Goal: Feedback & Contribution: Contribute content

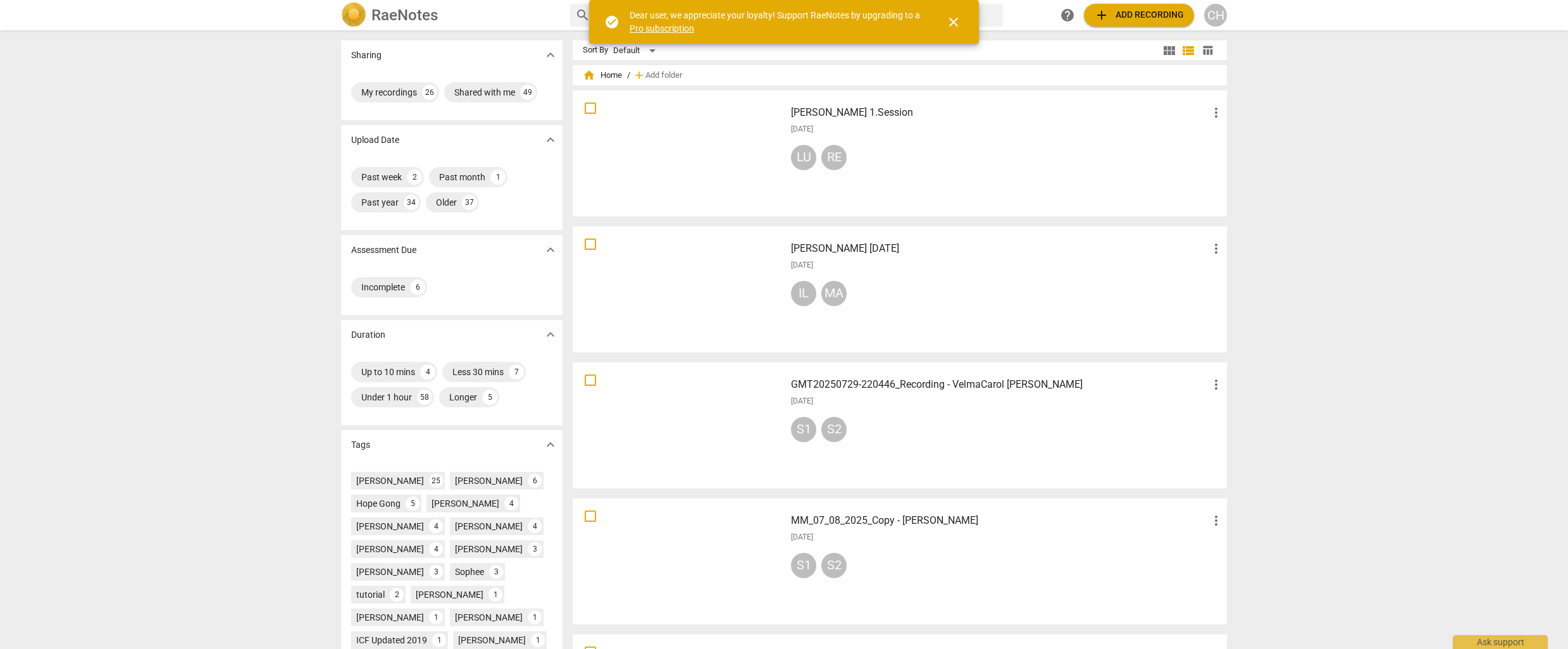
click at [714, 169] on div at bounding box center [679, 153] width 204 height 117
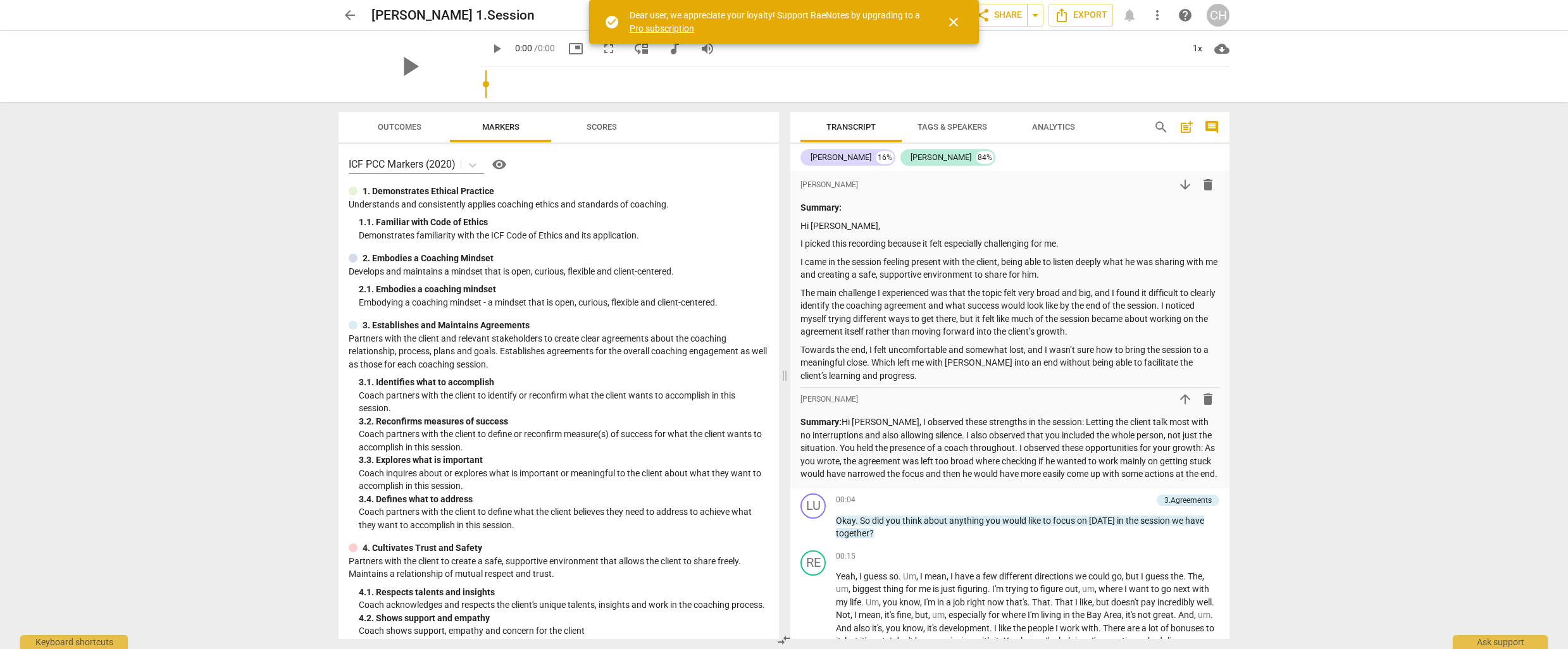
click at [1060, 243] on p "I picked this recording because it felt especially challenging for me." at bounding box center [1010, 244] width 419 height 13
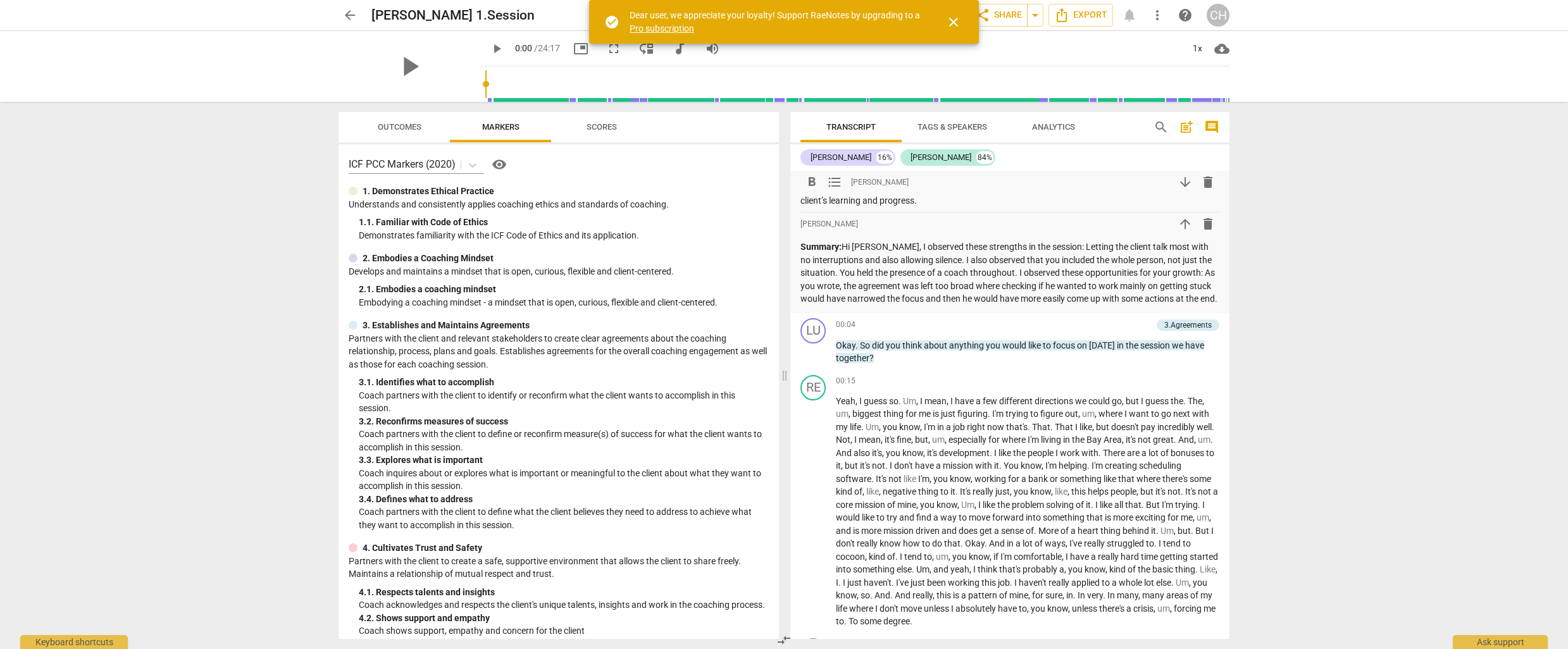
scroll to position [178, 0]
click at [600, 125] on span "Scores" at bounding box center [601, 127] width 30 height 10
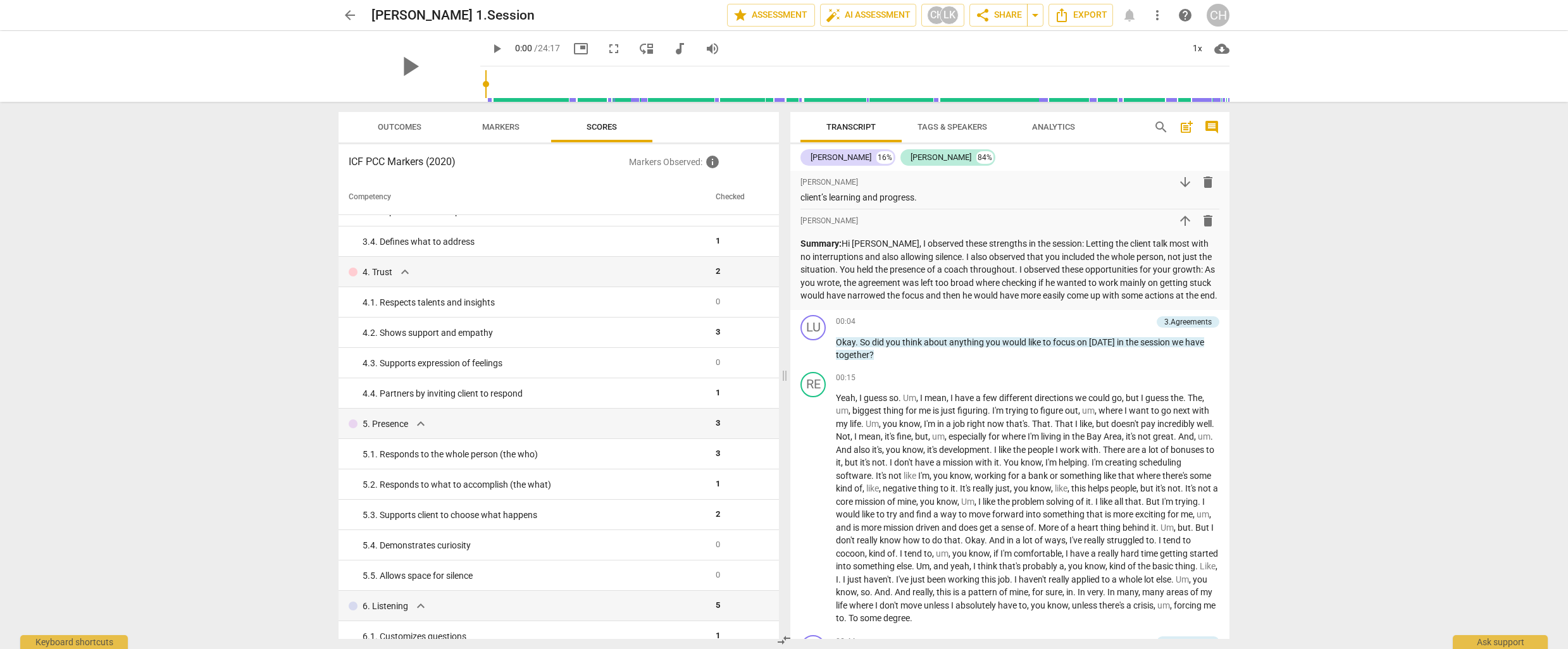
scroll to position [232, 0]
click at [667, 313] on td "4. 1. Respects talents and insights" at bounding box center [525, 301] width 372 height 30
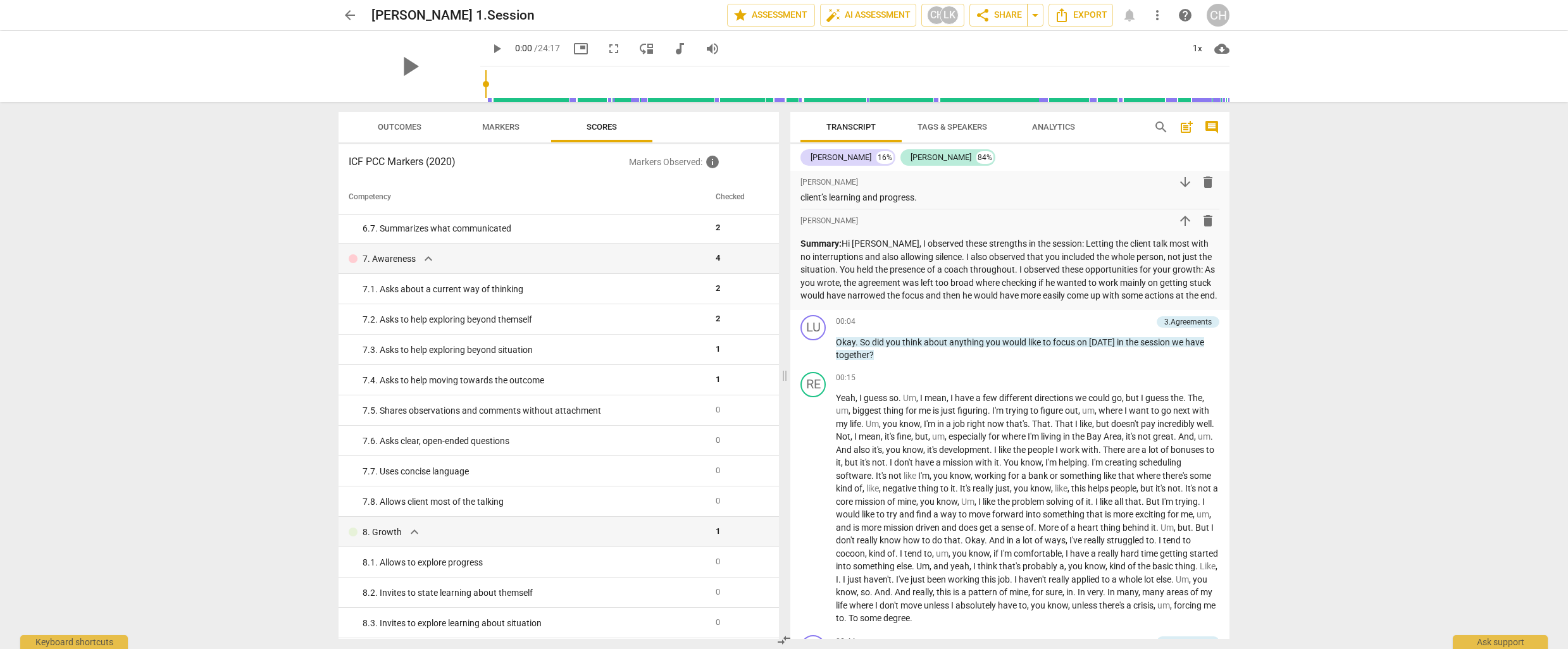
scroll to position [828, 0]
click at [609, 327] on td "7. 2. Asks to help exploring beyond themself" at bounding box center [525, 313] width 372 height 30
click at [1192, 429] on span "incredibly" at bounding box center [1177, 424] width 39 height 10
click at [1171, 384] on p "Add competency" at bounding box center [1189, 378] width 60 height 11
click at [1231, 438] on b "7.Awareness" at bounding box center [1227, 437] width 43 height 15
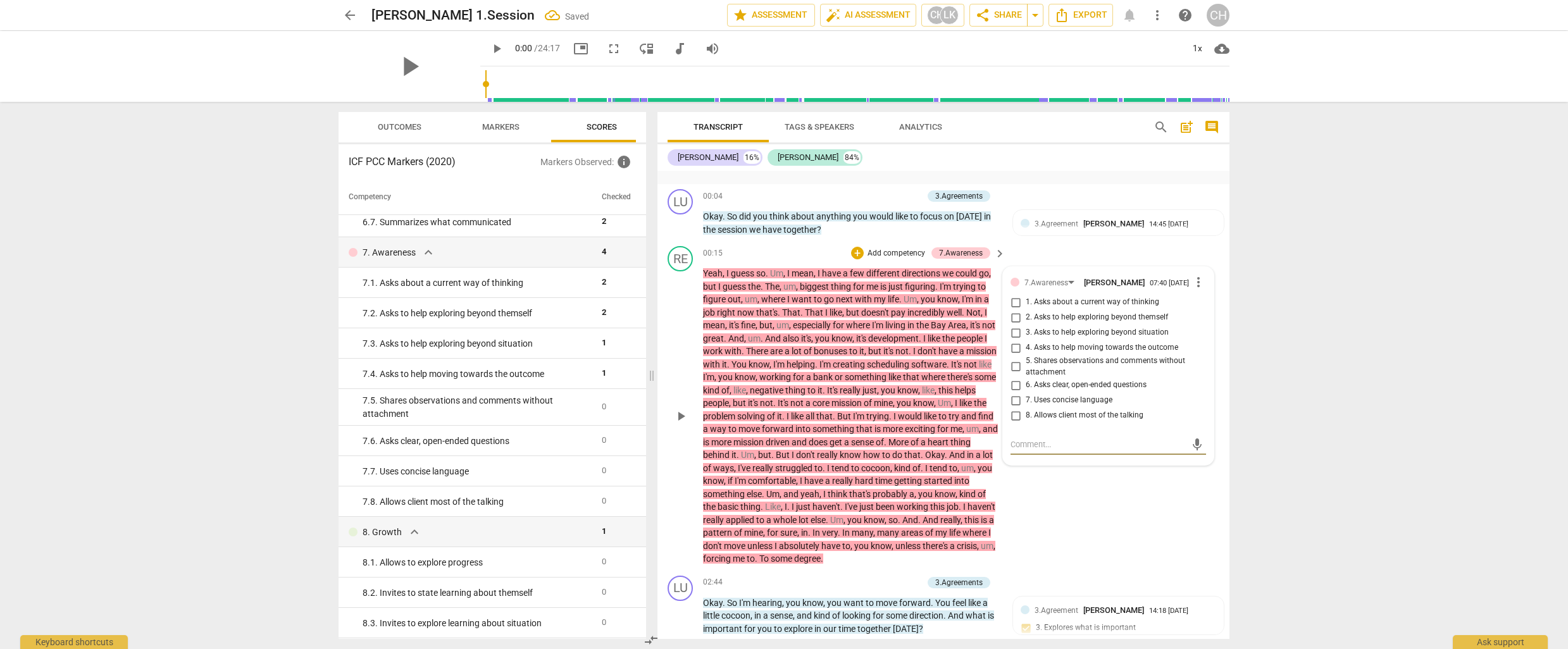
scroll to position [266, 0]
click at [1015, 419] on input "8. Allows client most of the talking" at bounding box center [1015, 415] width 20 height 15
checkbox input "true"
click at [1014, 449] on textarea at bounding box center [1097, 443] width 175 height 12
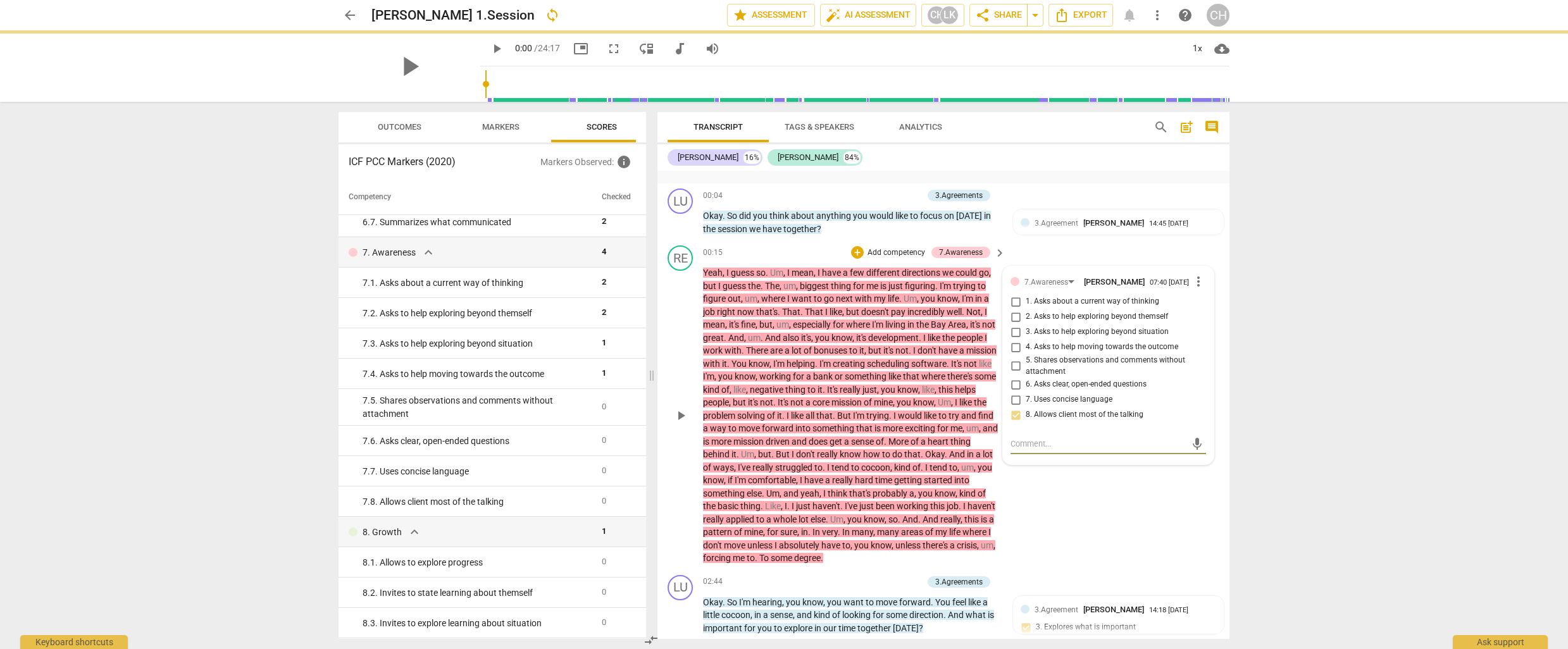
type textarea "T"
type textarea "Th"
type textarea "Thr"
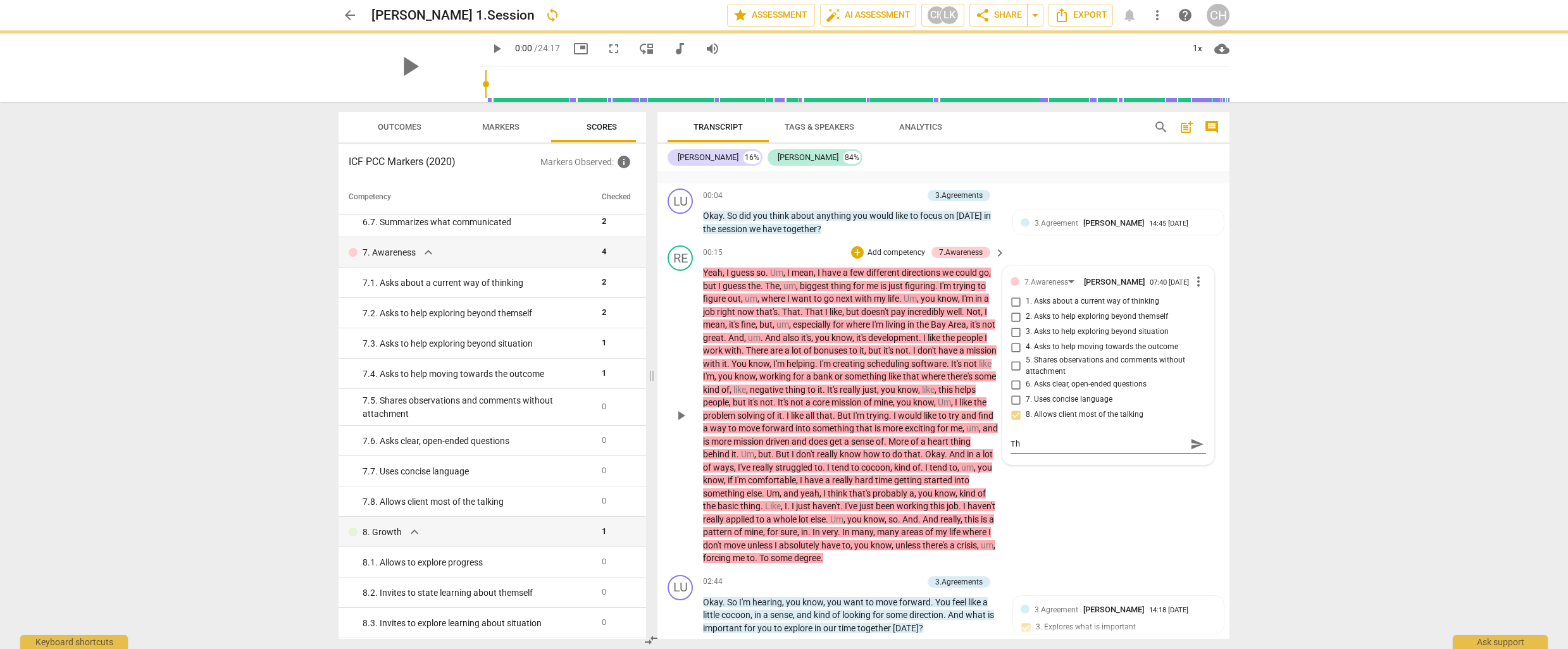
type textarea "Thr"
type textarea "Thro"
type textarea "Throu"
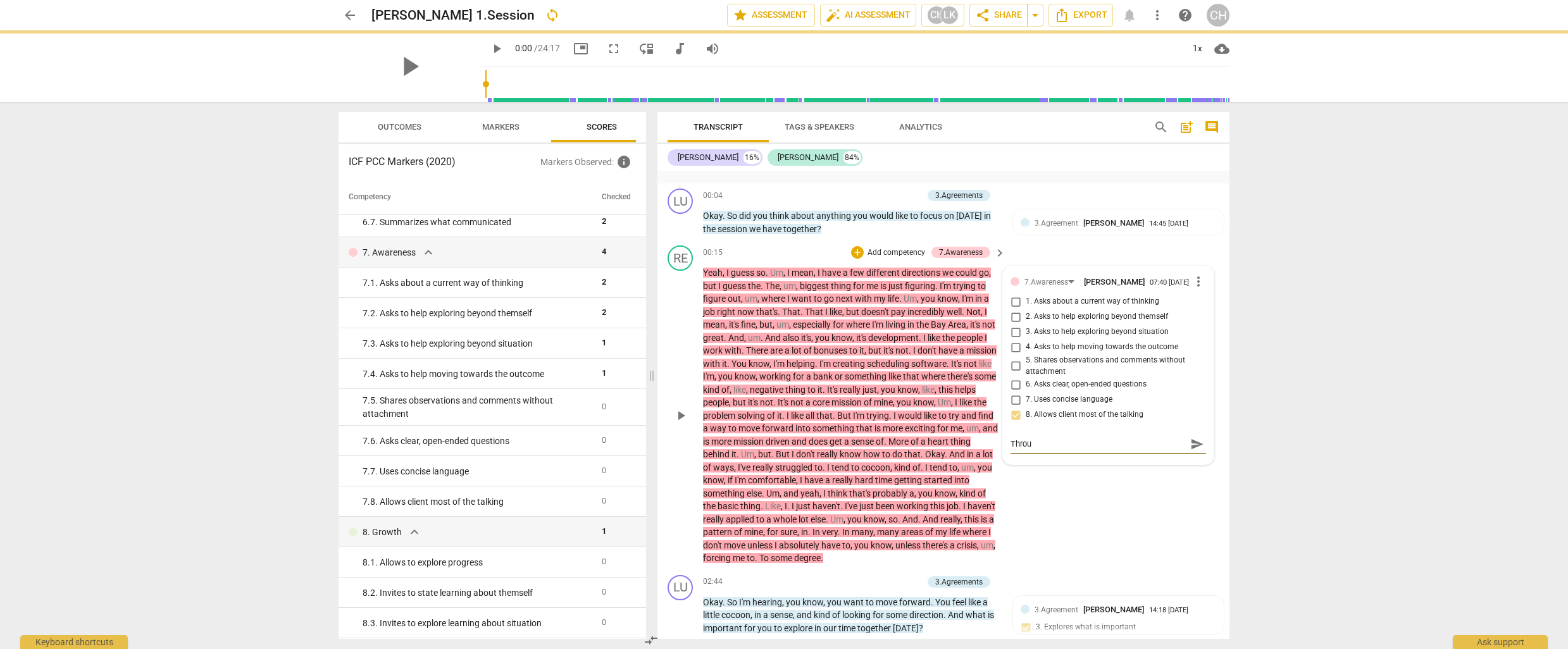
type textarea "Throug"
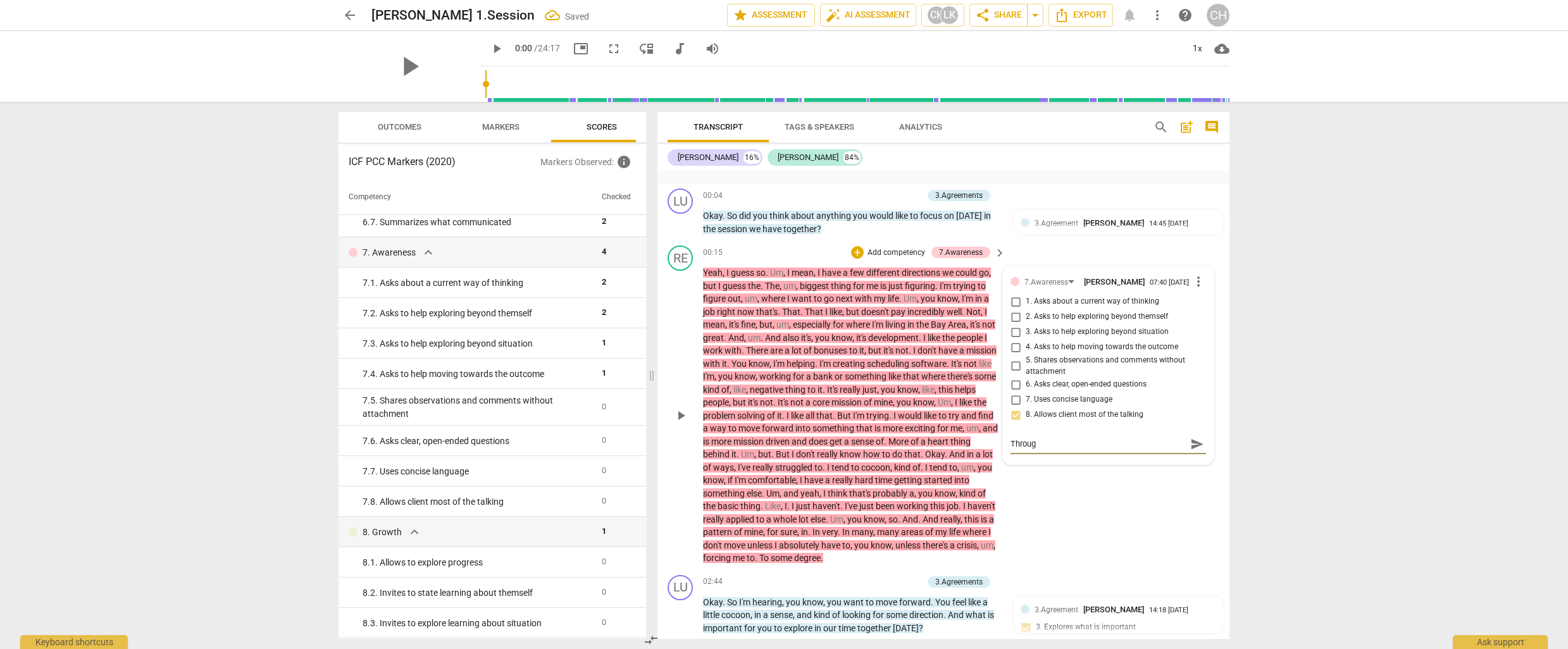
type textarea "Through"
type textarea "Through o"
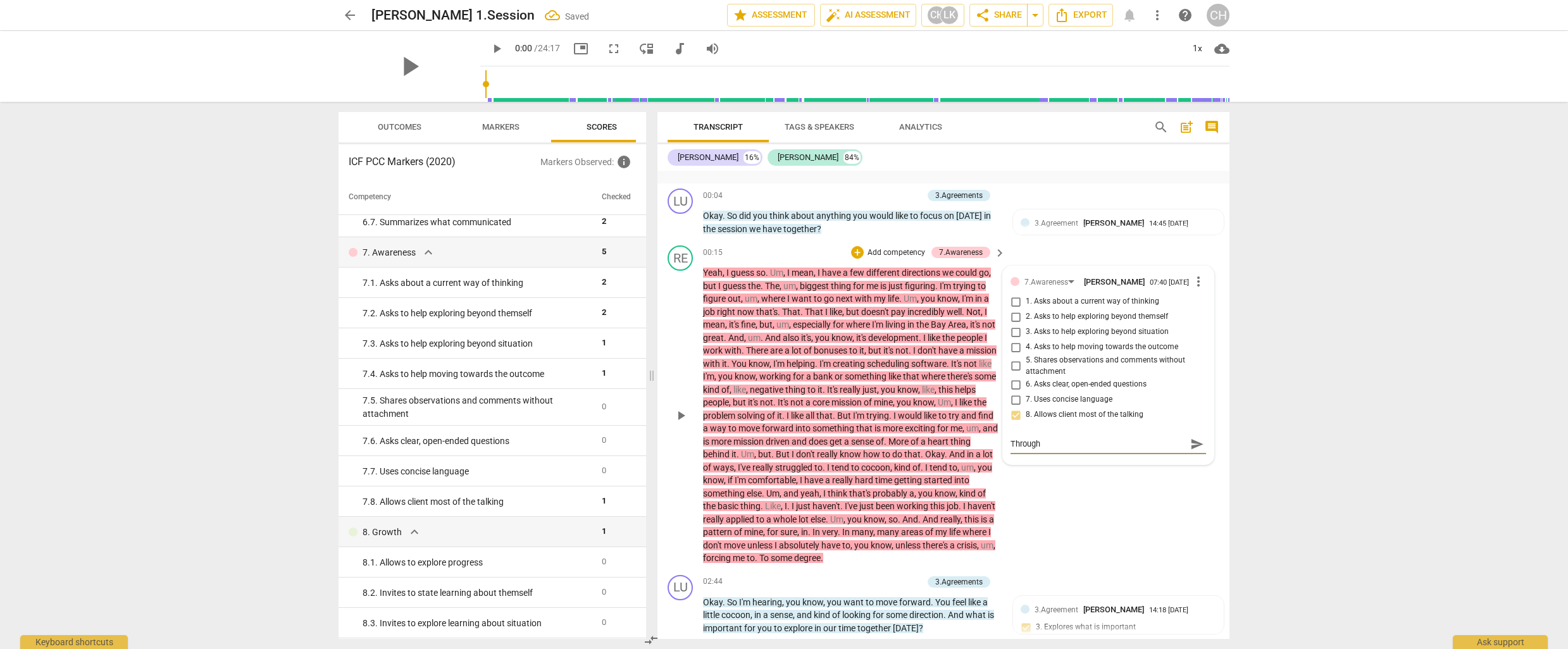
type textarea "Through o"
type textarea "Through ou"
type textarea "Through out"
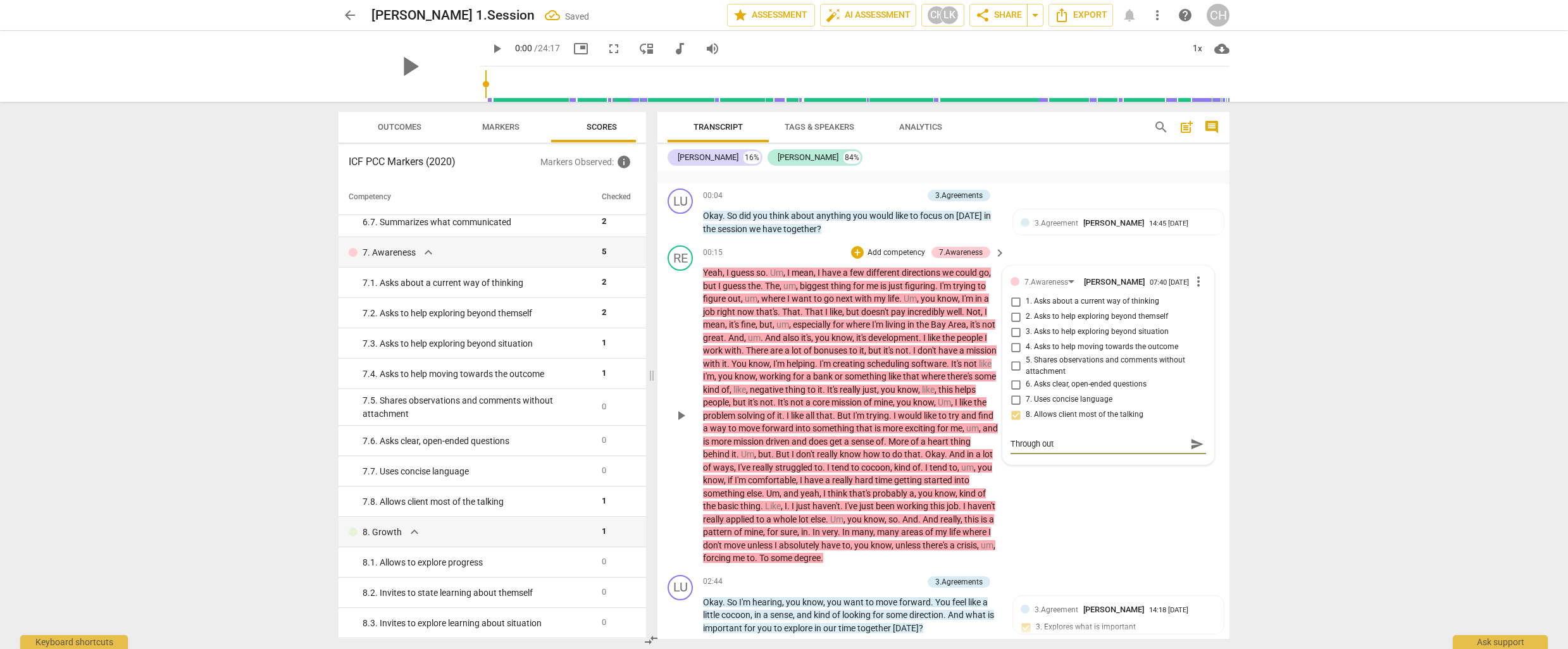
type textarea "Through out t"
type textarea "Through out th"
type textarea "Through out the"
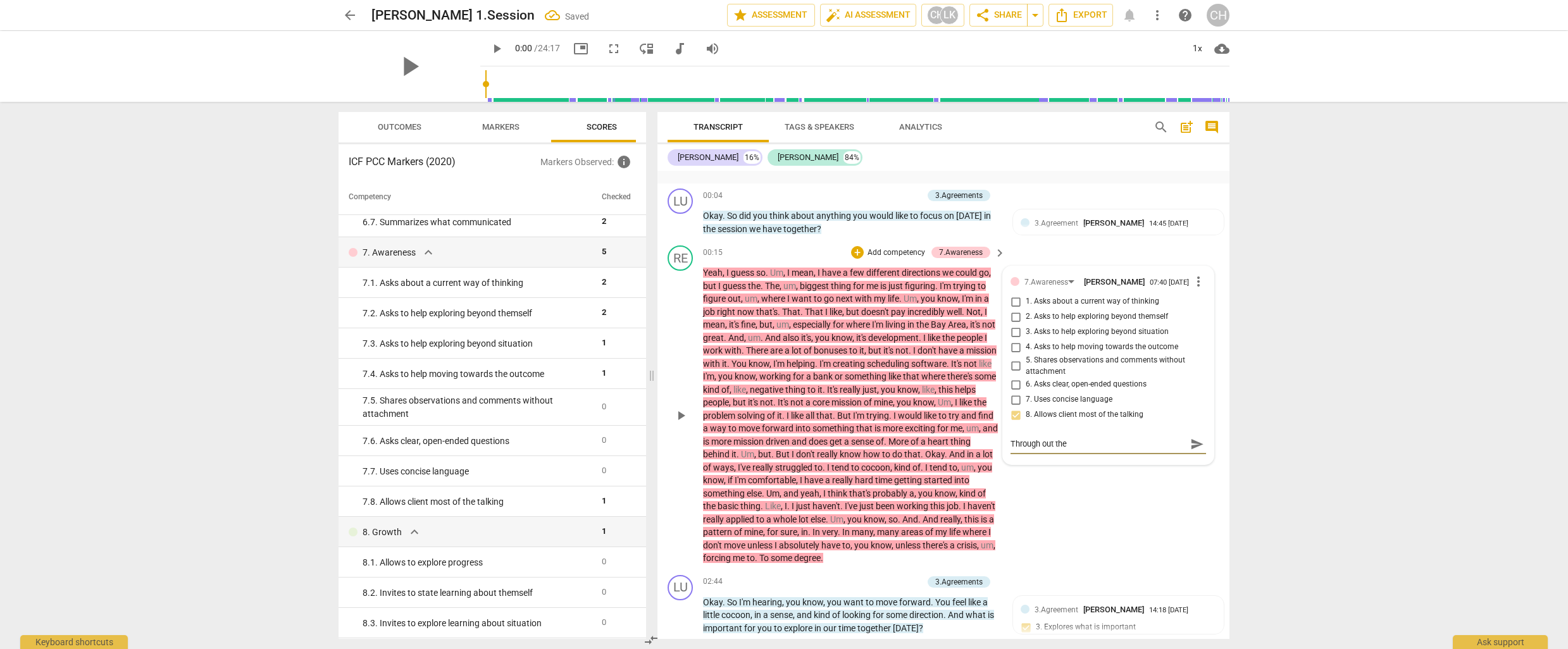
type textarea "Through out the"
type textarea "Through out the s"
type textarea "Through out the se"
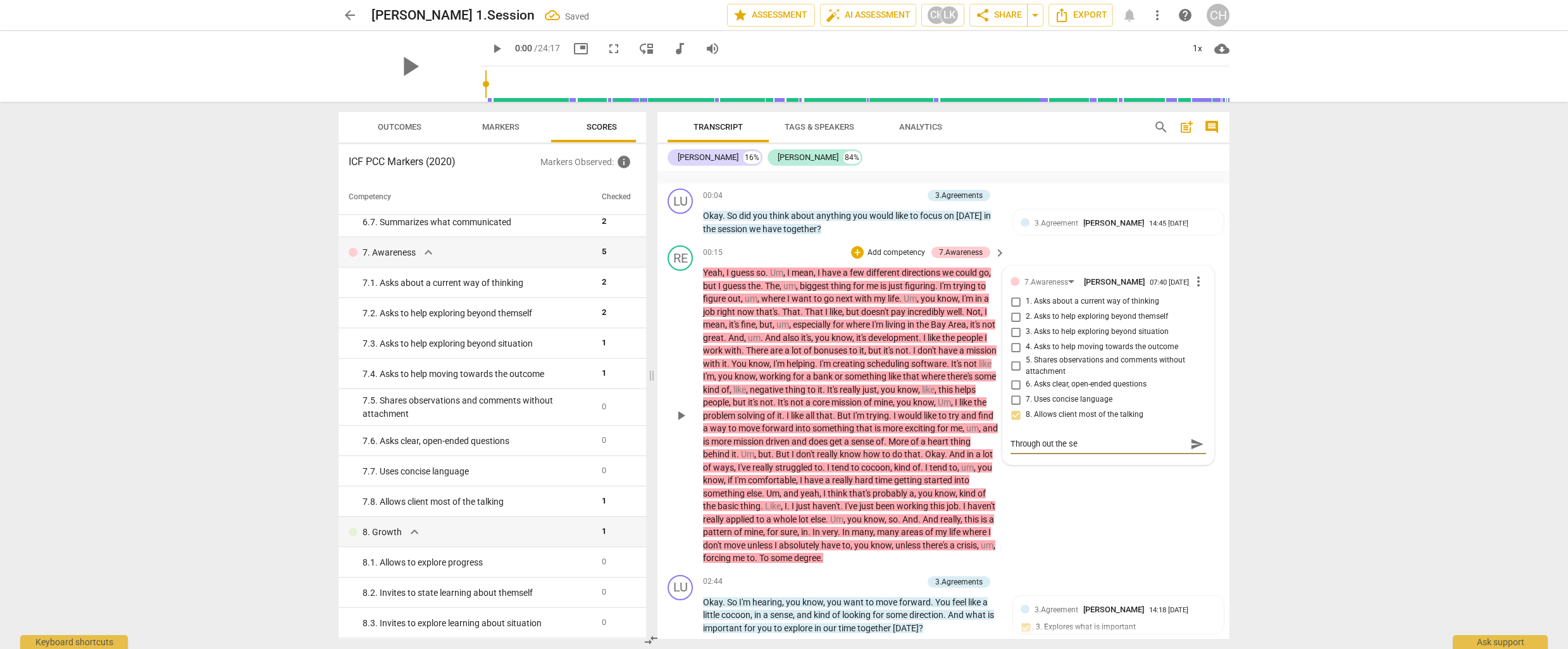
type textarea "Through out the ses"
type textarea "Through out the sess"
type textarea "Through out the sessi"
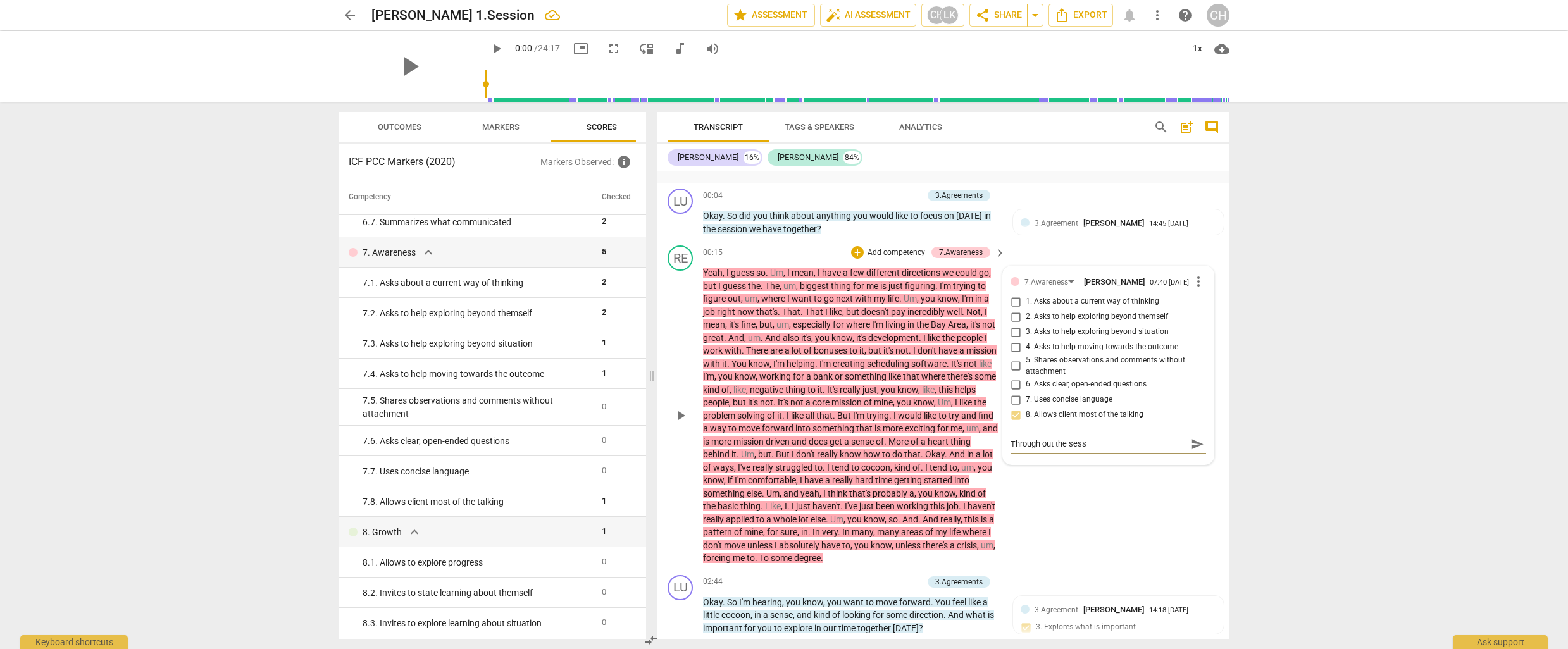
type textarea "Through out the sessi"
type textarea "Through out the sessio"
type textarea "Through out the session"
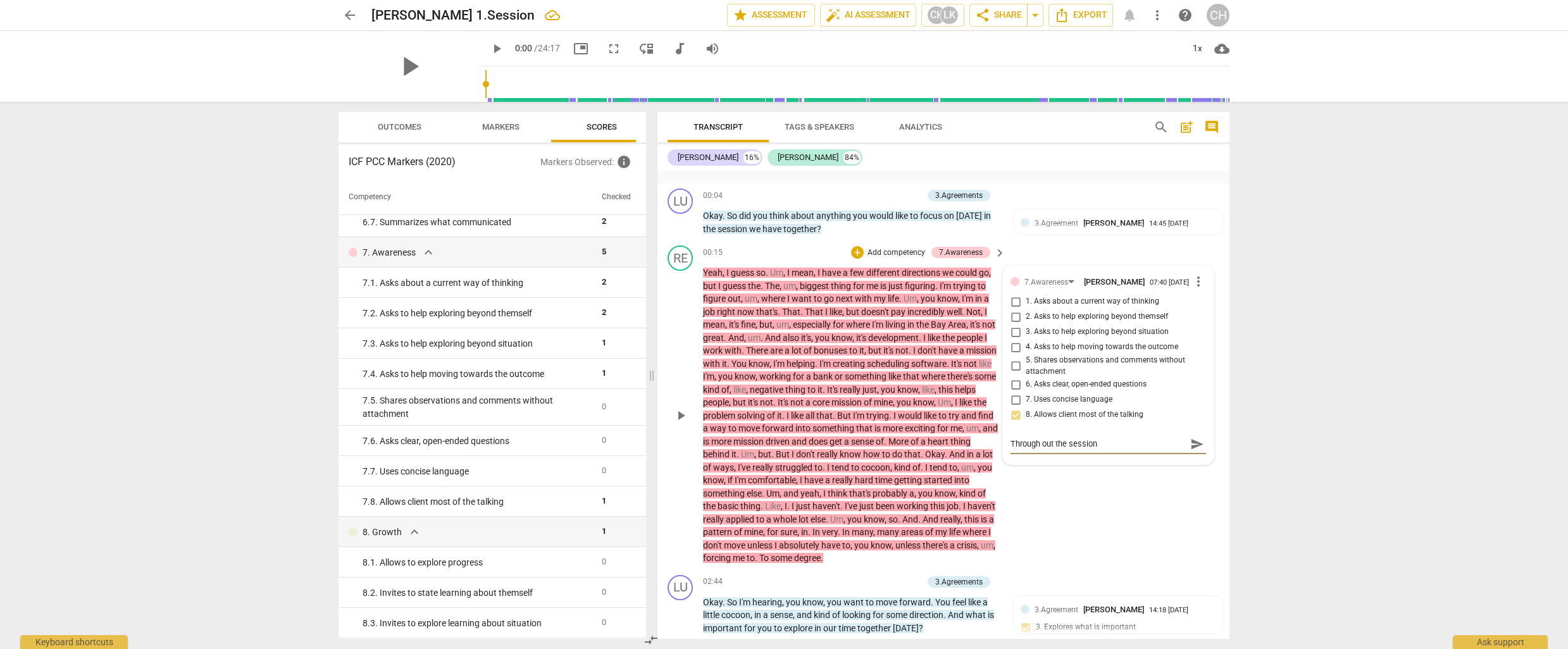
type textarea "Through out the session"
type textarea "Through out the session y"
type textarea "Through out the session yo"
type textarea "Through out the session you"
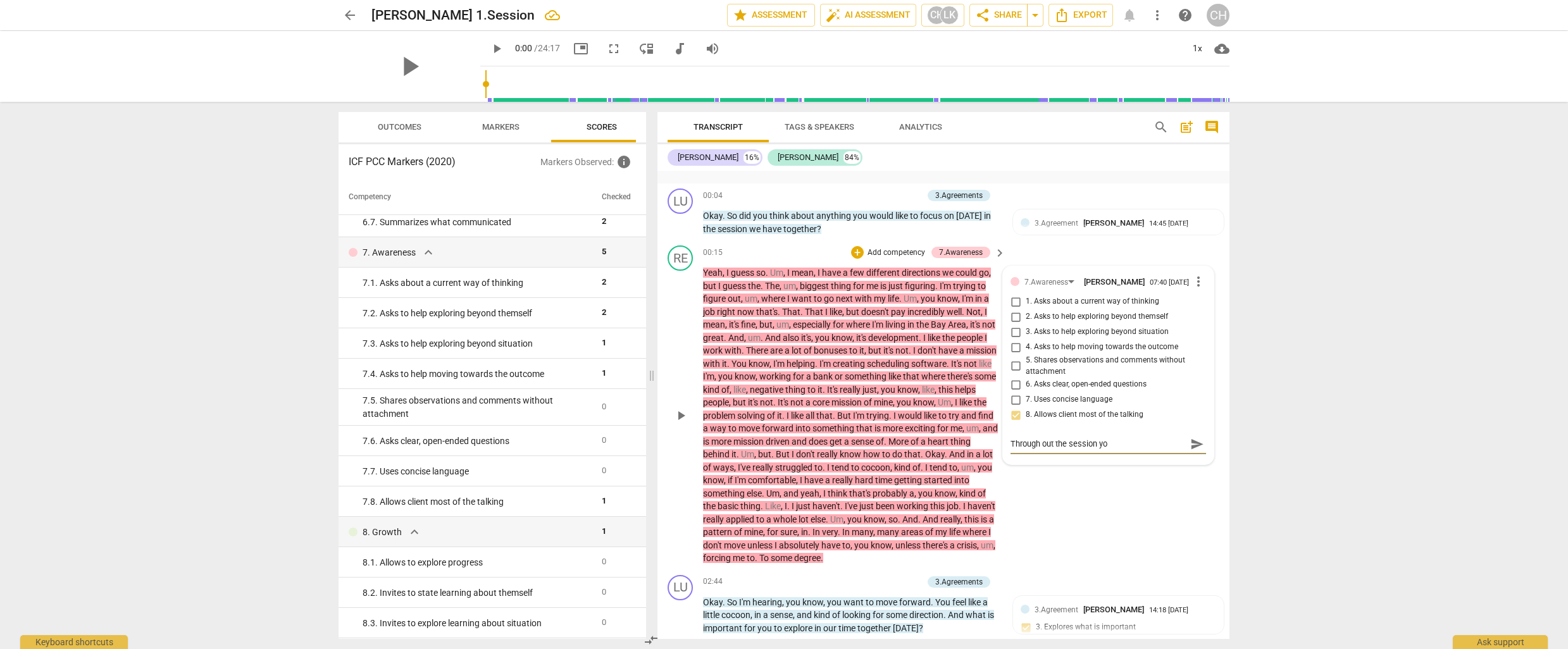
type textarea "Through out the session you"
type textarea "Through out the session you a"
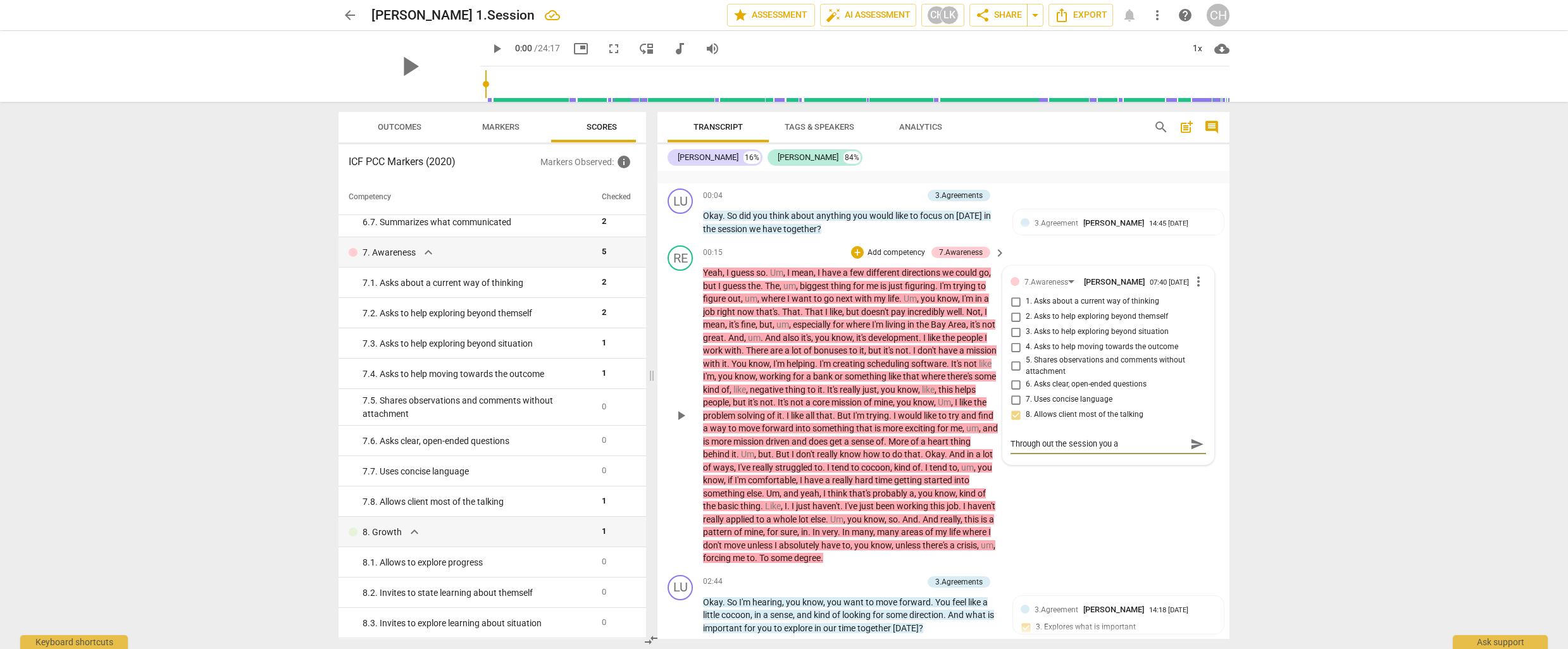
type textarea "Through out the session you al"
type textarea "Through out the session you all"
type textarea "Through out the session you allo"
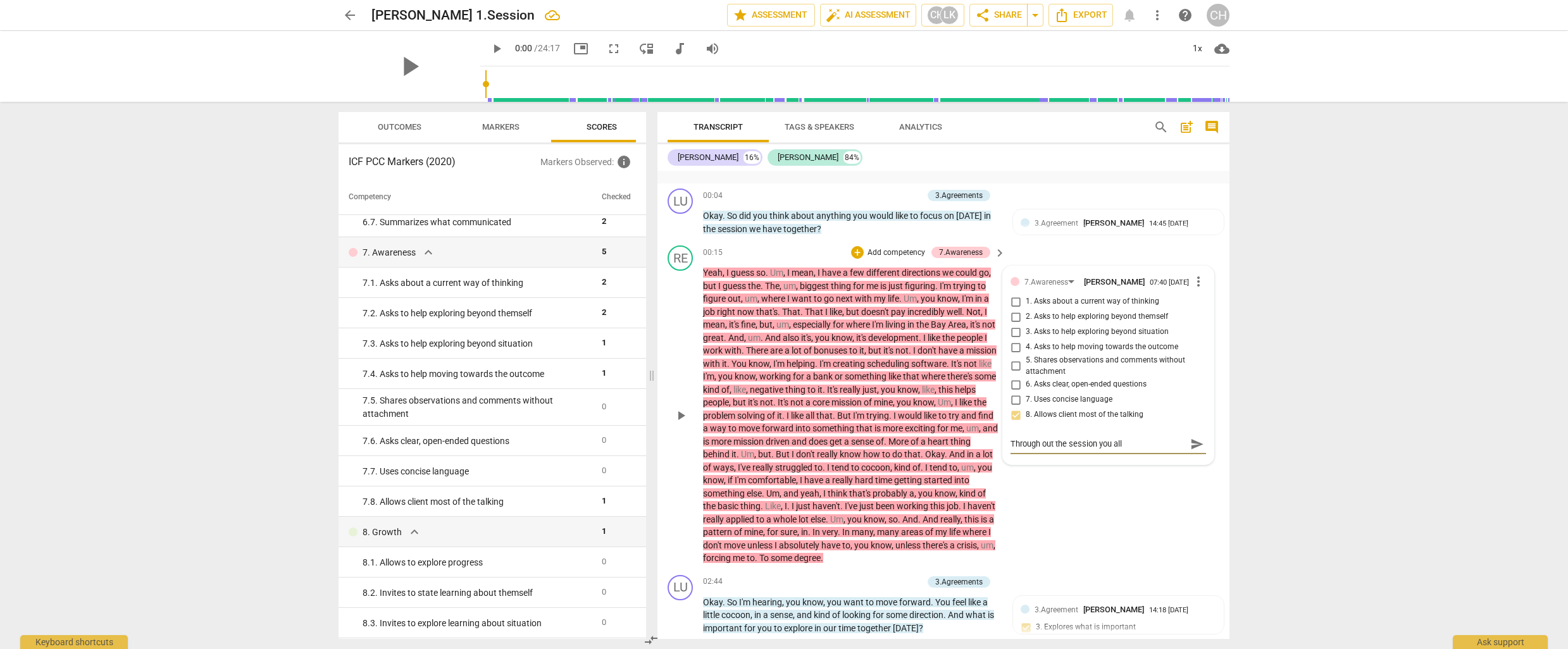
type textarea "Through out the session you allo"
type textarea "Through out the session you allow"
type textarea "Through out the session you allowe"
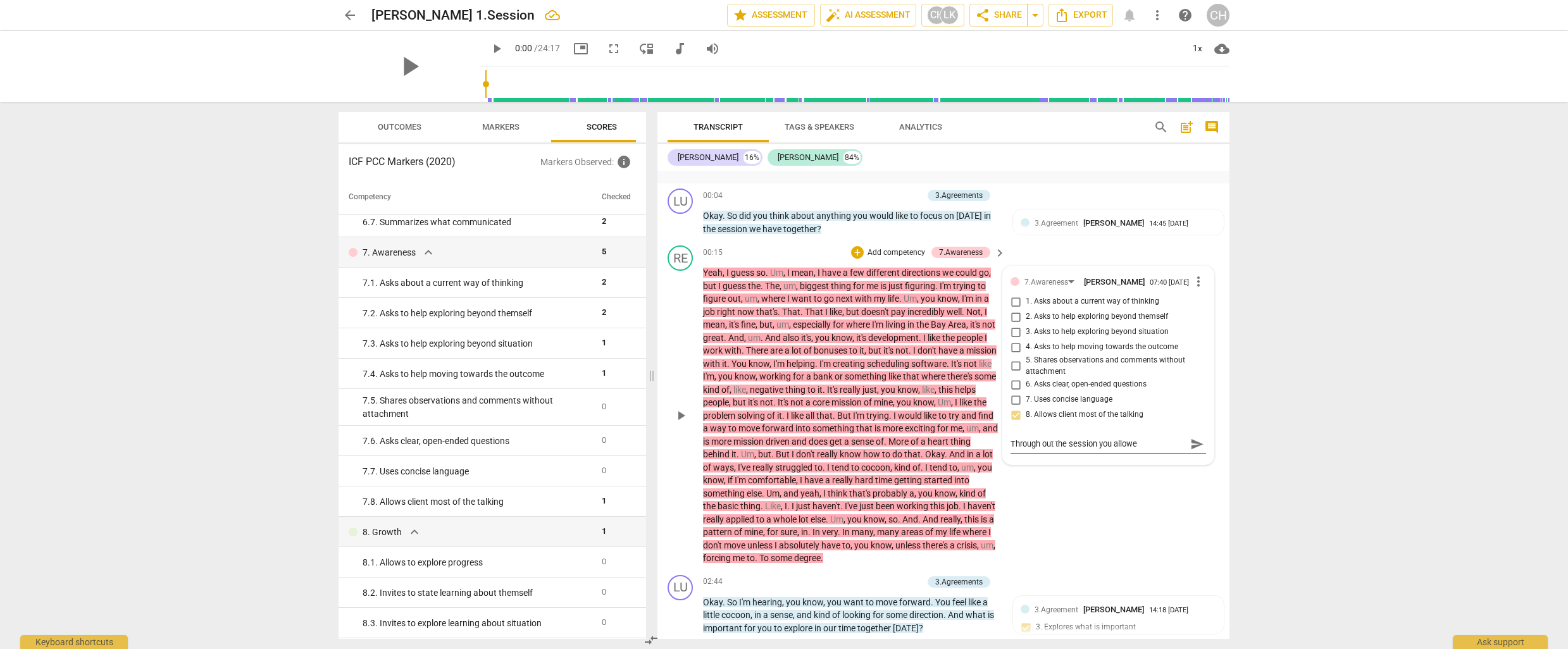
type textarea "Through out the session you allowed"
type textarea "Through out the session you allowed t"
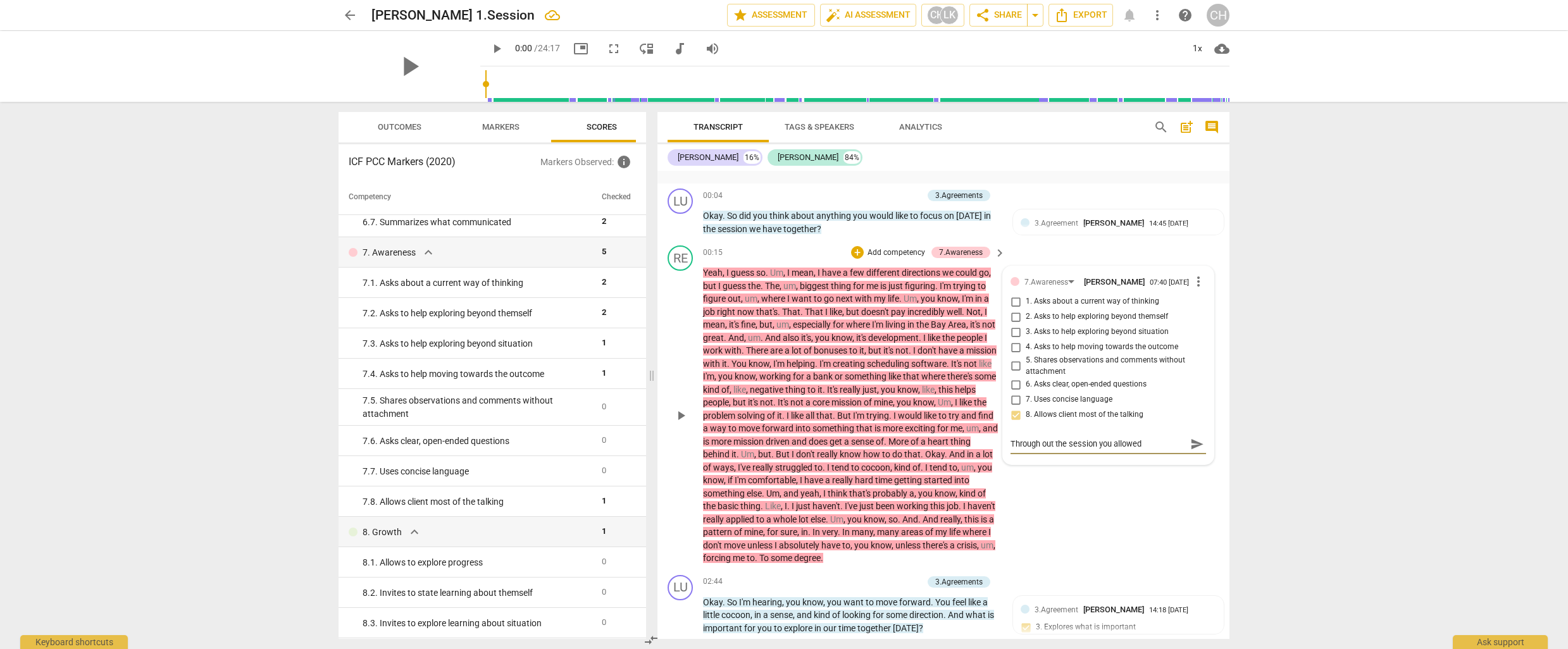
type textarea "Through out the session you allowed t"
type textarea "Through out the session you allowed [PERSON_NAME]"
type textarea "Through out the session you allowed the"
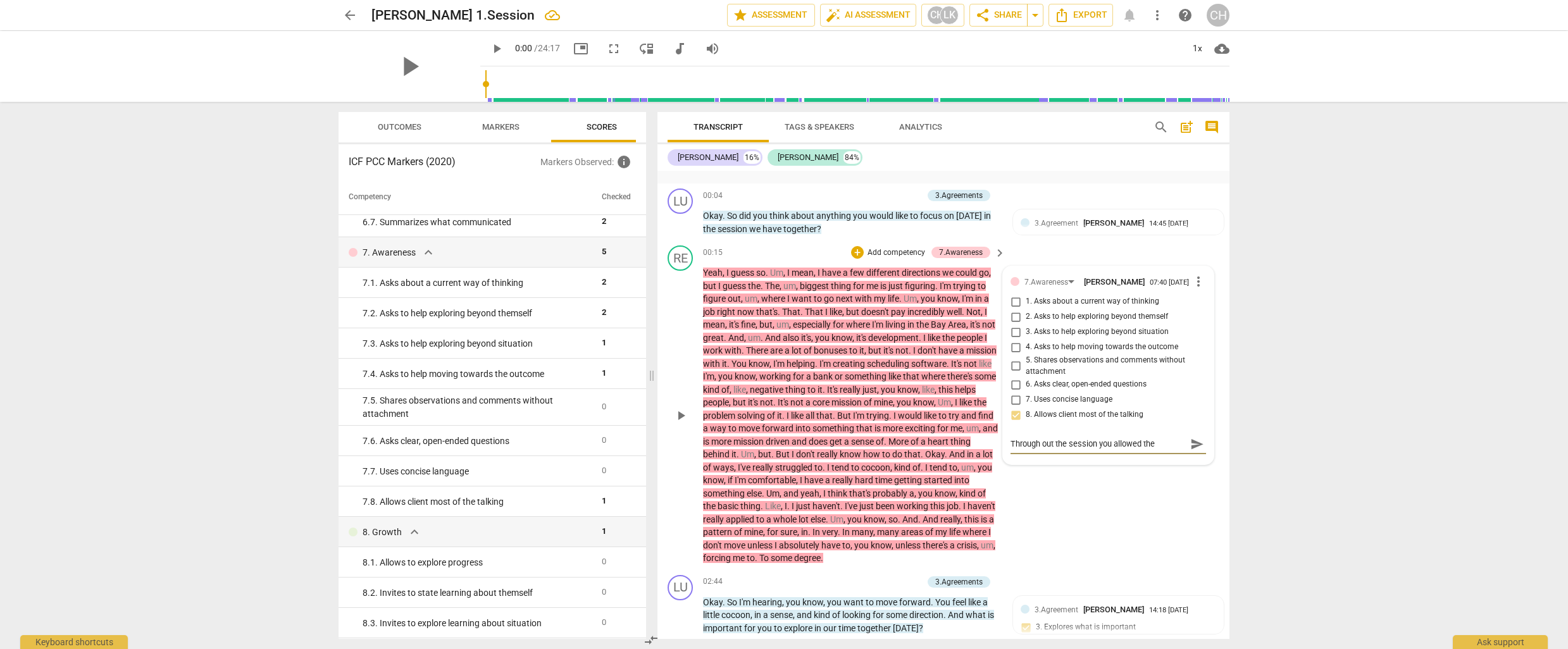
type textarea "Through out the session you allowed the c"
type textarea "Through out the session you allowed the cl"
type textarea "Through out the session you allowed the cle"
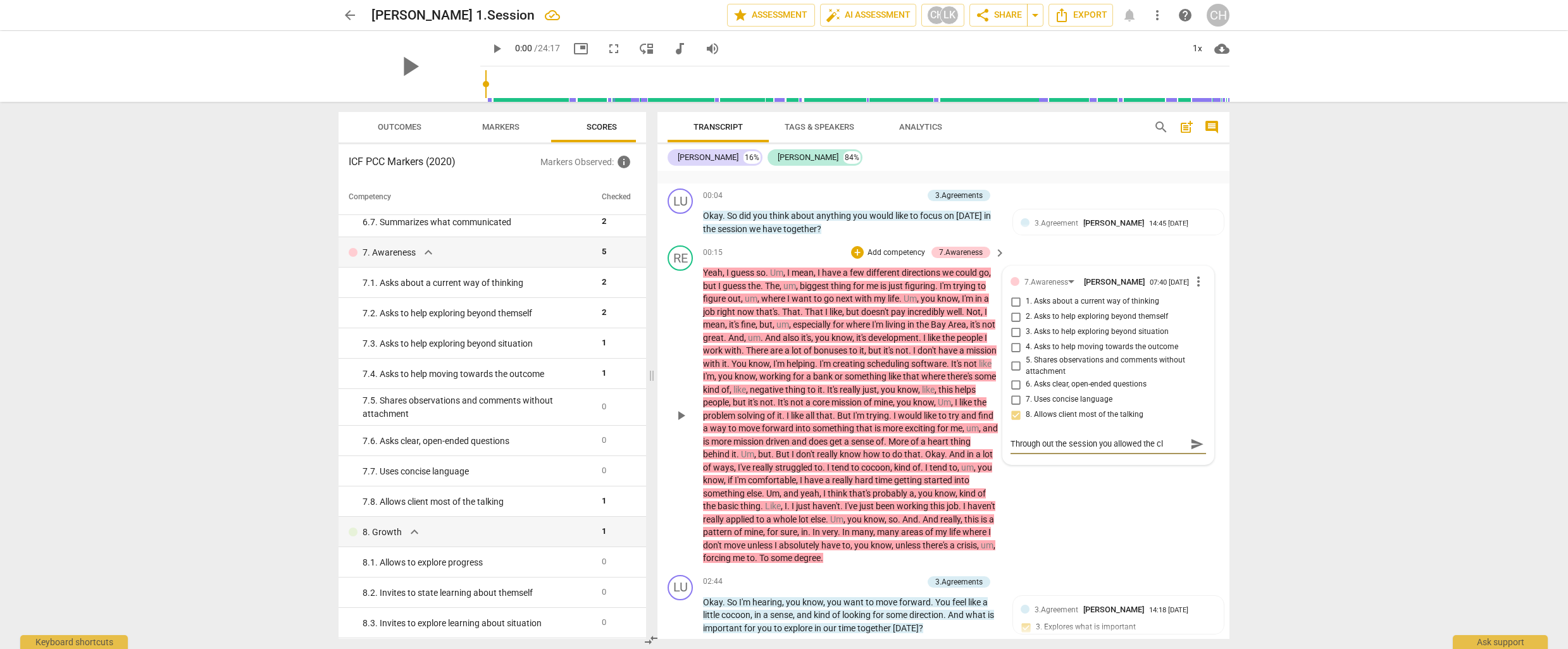
type textarea "Through out the session you allowed the cle"
type textarea "Through out the session you allowed the clei"
type textarea "Through out the session you allowed the [PERSON_NAME]"
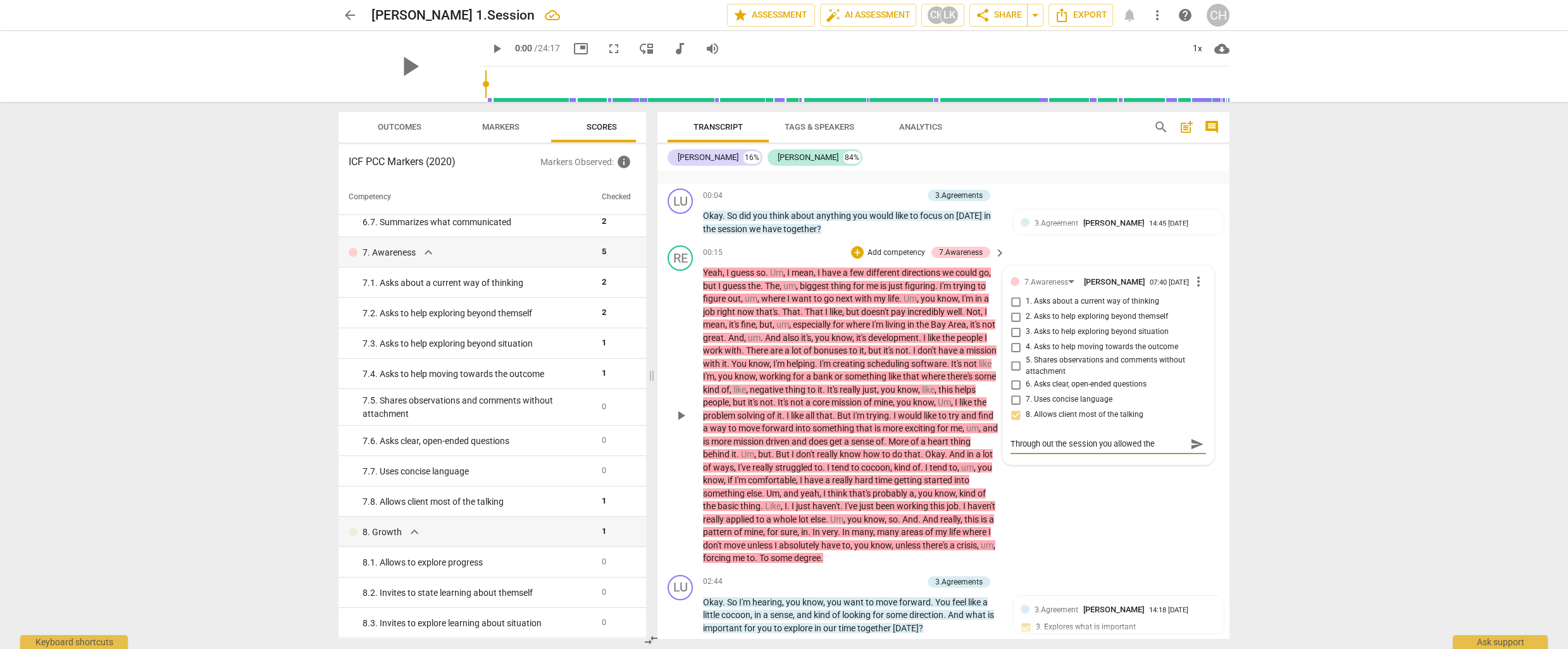
type textarea "Through out the session you allowed the cleint"
type textarea "Through out the session you allowed the cleint t"
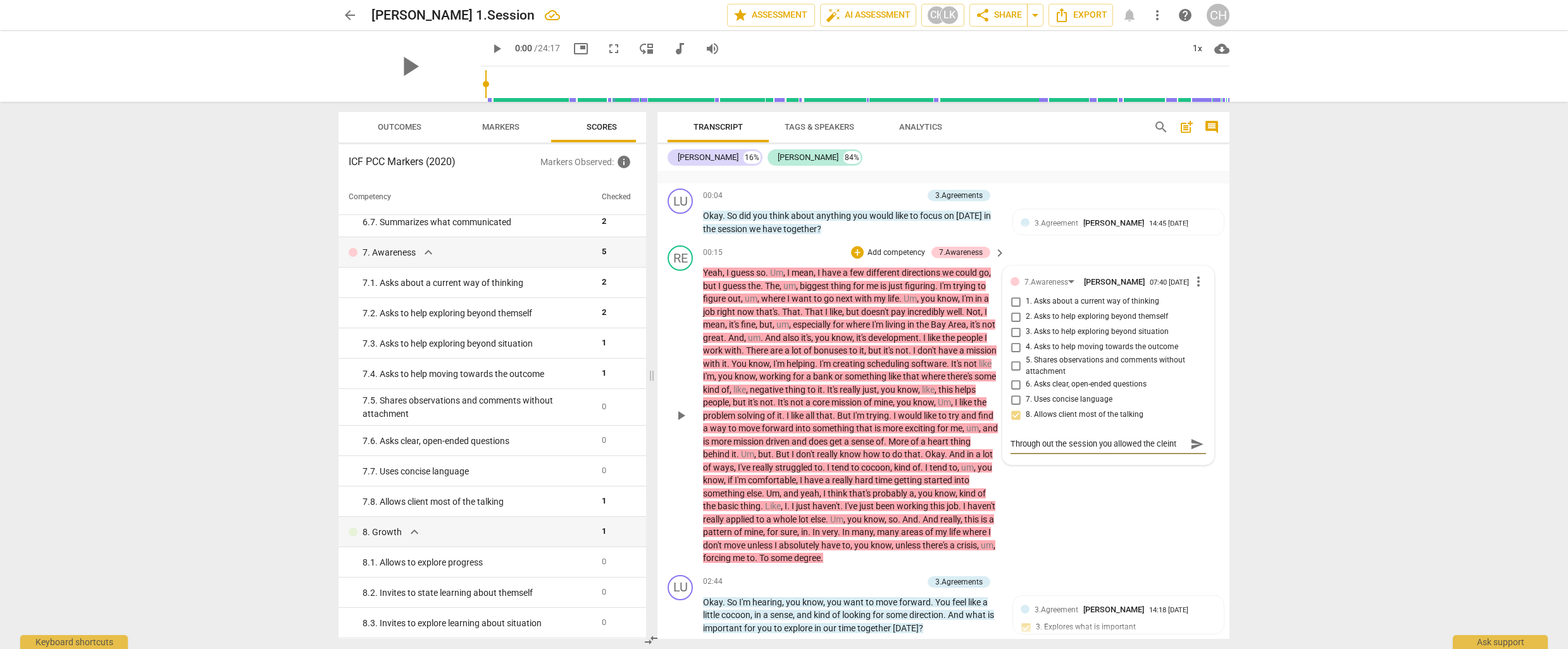
type textarea "Through out the session you allowed the cleint t"
type textarea "Through out the session you allowed the cleint to"
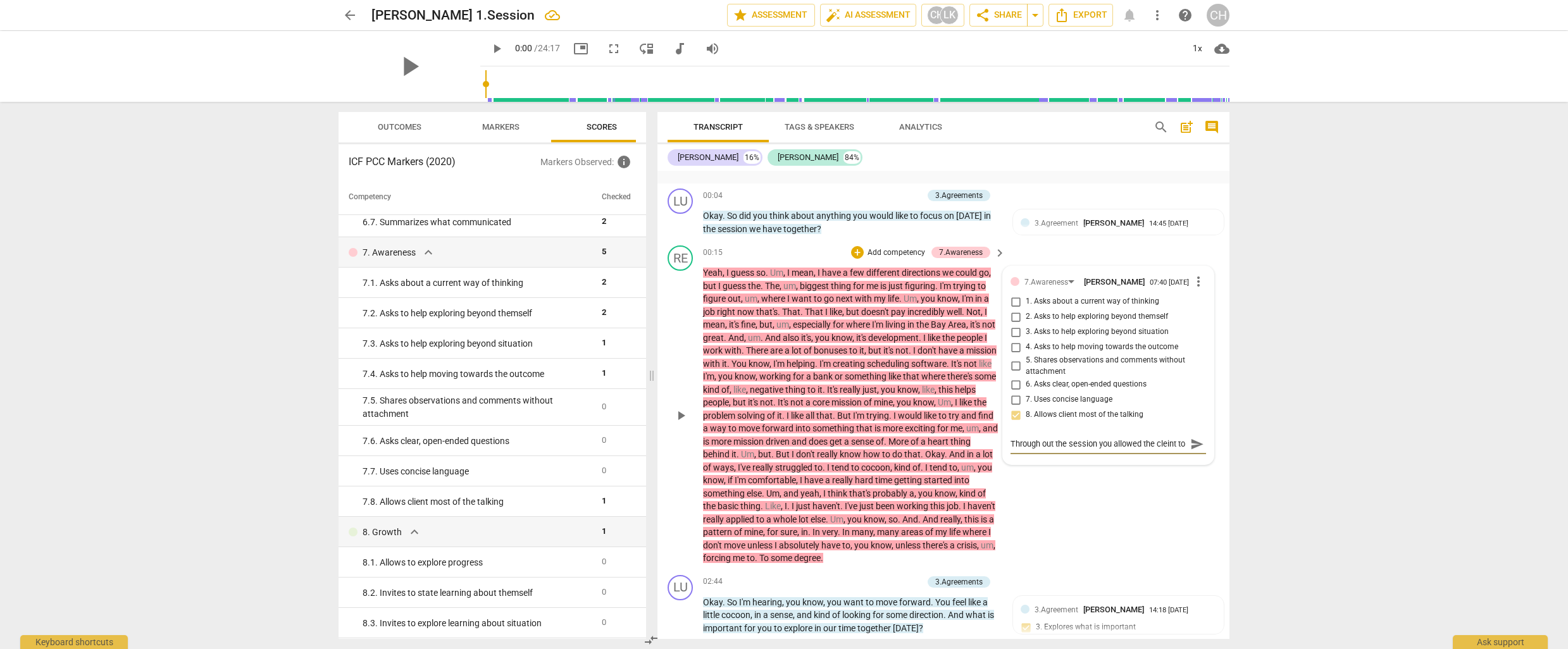
type textarea "Through out the session you allowed the cleint to"
type textarea "Through out the session you allowed the cleint to t"
type textarea "Through out the session you allowed the cleint to ta"
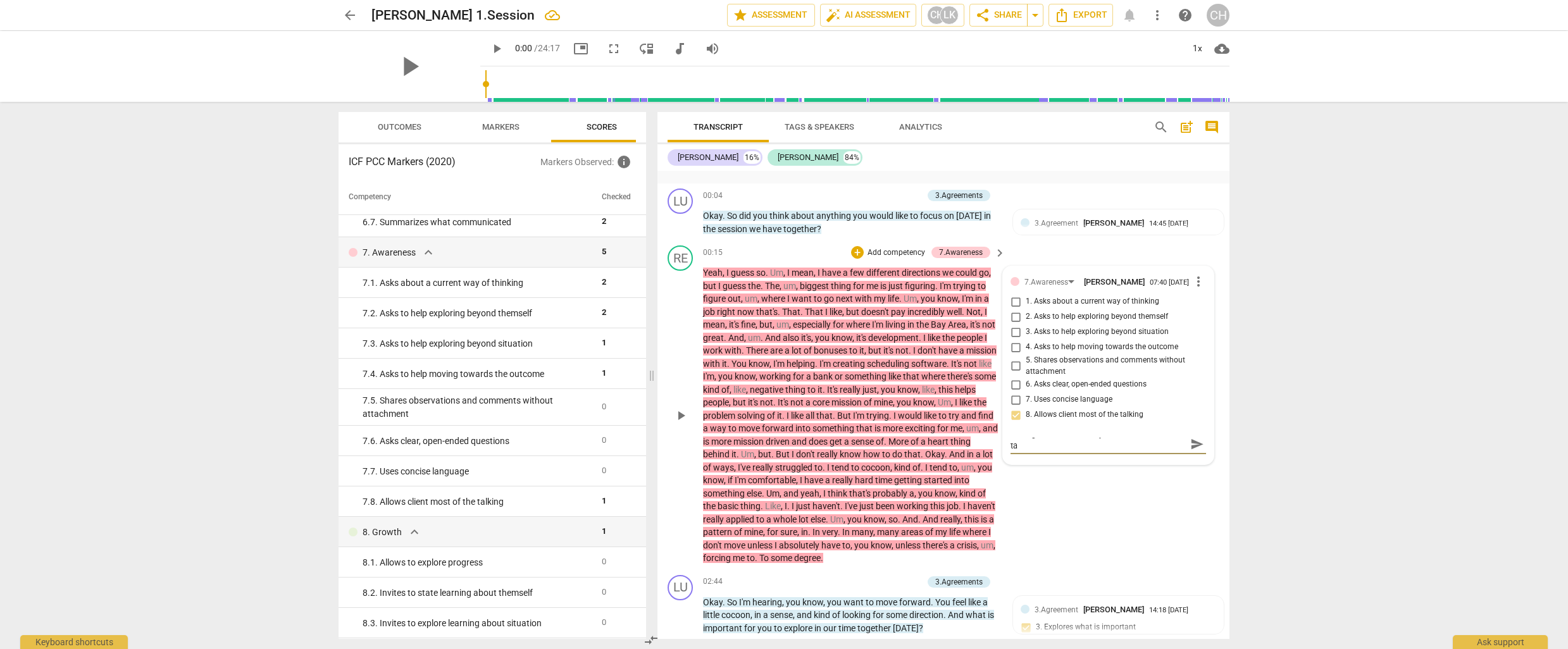
type textarea "Through out the session you allowed the cleint to tal"
type textarea "Through out the session you allowed the cleint to talk"
type textarea "Through out the session you allowed the cleint to talk m"
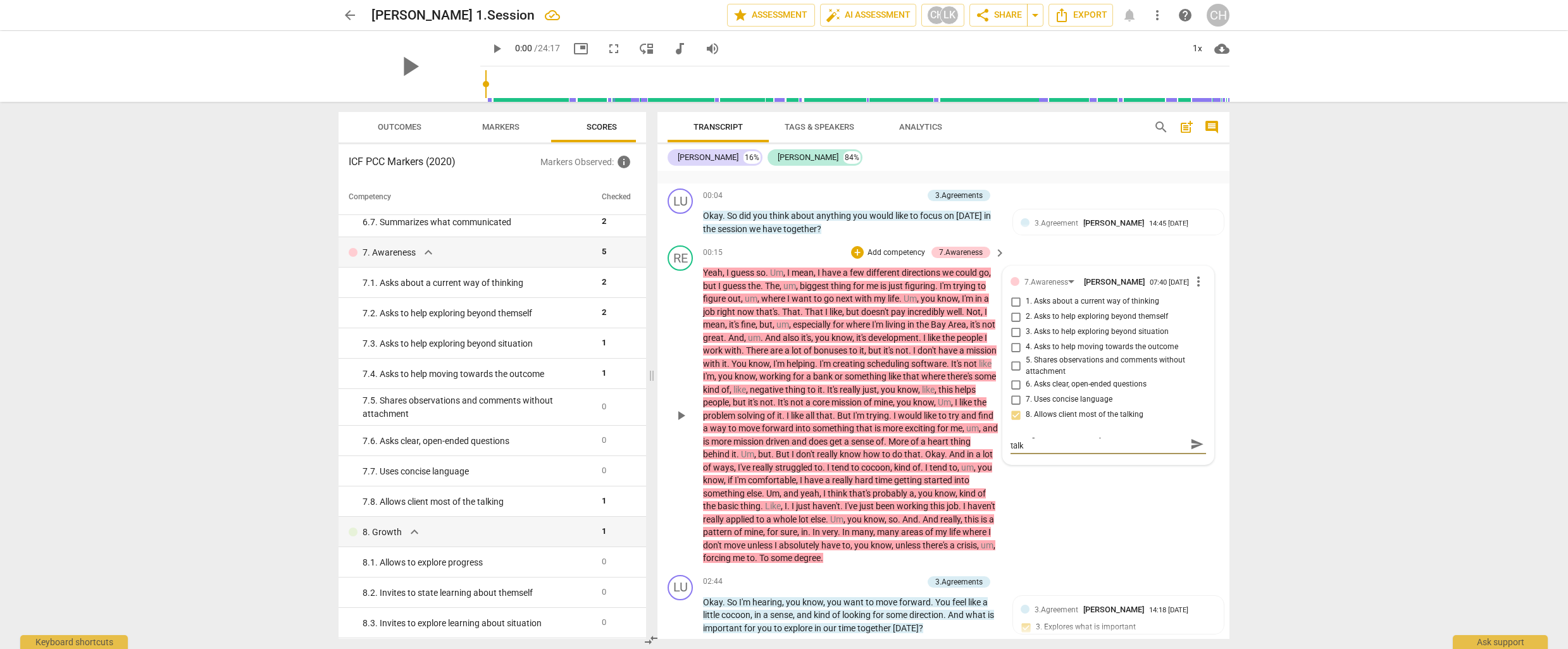
type textarea "Through out the session you allowed the cleint to talk m"
type textarea "Through out the session you allowed the cleint to talk mo"
type textarea "Through out the session you allowed the cleint to talk mos"
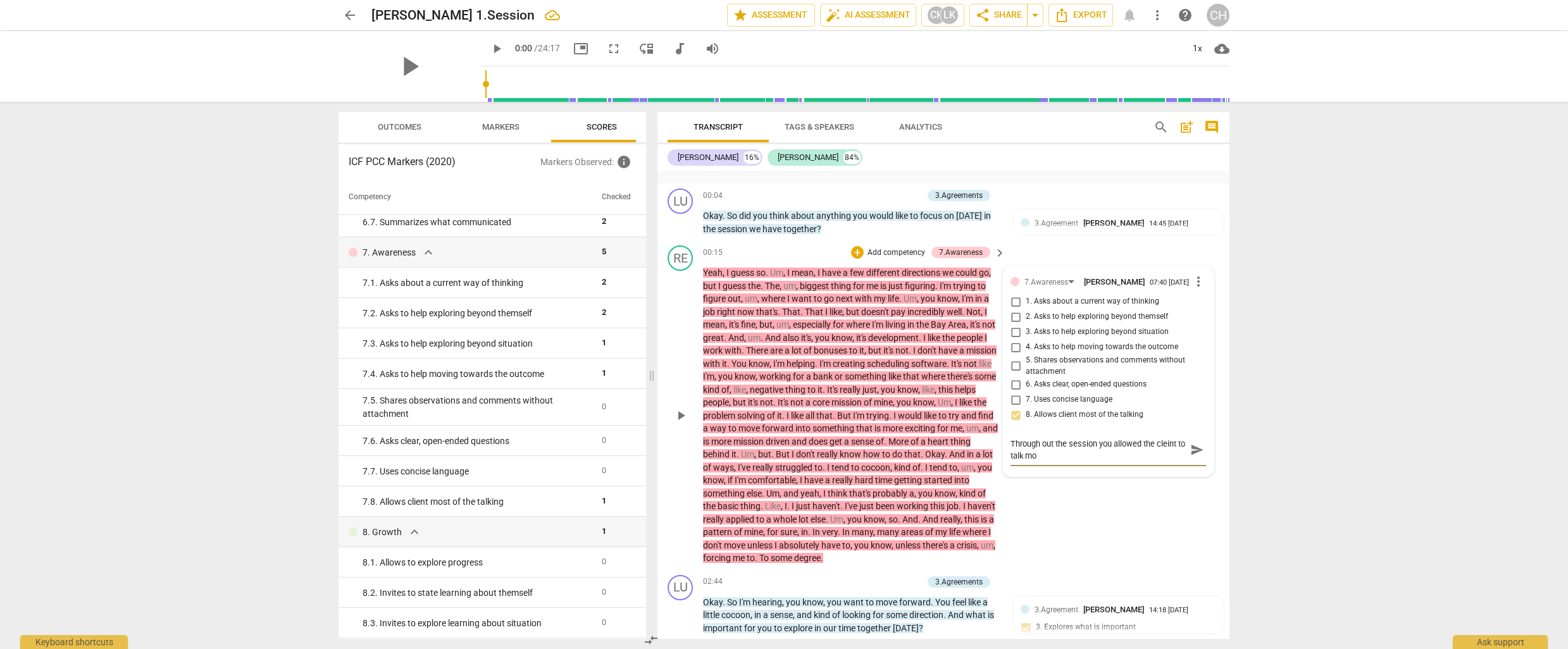
type textarea "Through out the session you allowed the cleint to talk mos"
type textarea "Through out the session you allowed the cleint to talk most"
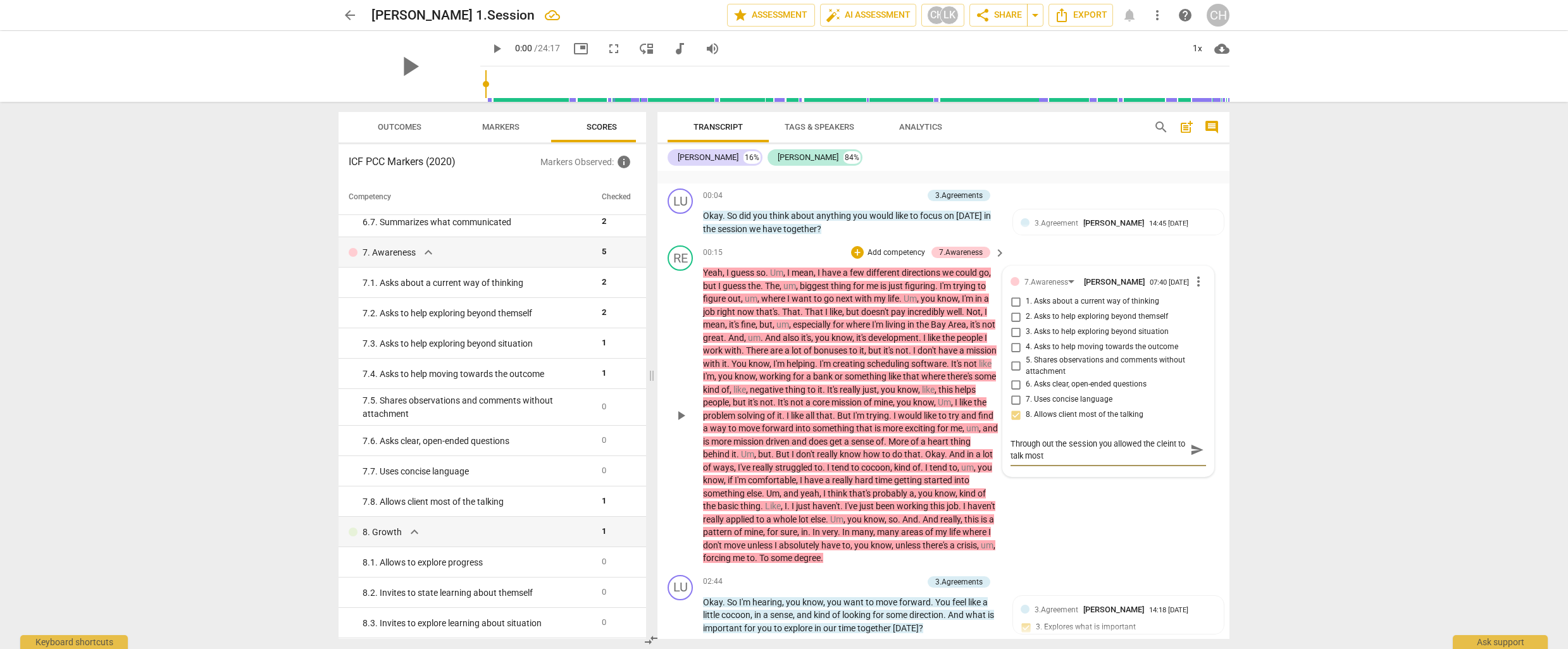
type textarea "Through out the session you allowed the cleint to talk most &"
type textarea "Through out the session you allowed the cleint to talk most & u"
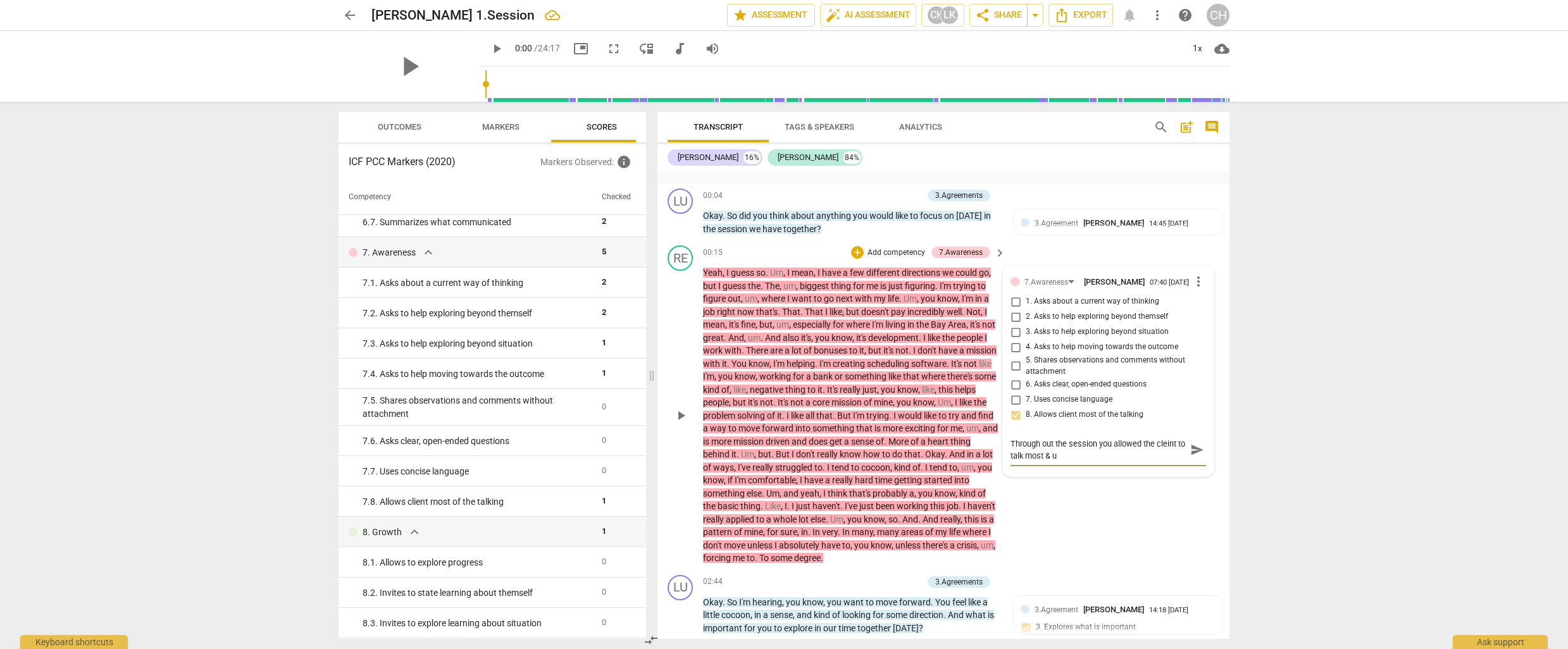
type textarea "Through out the session you allowed the cleint to talk most & us"
type textarea "Through out the session you allowed the cleint to talk most & use"
type textarea "Through out the session you allowed the cleint to talk most & used"
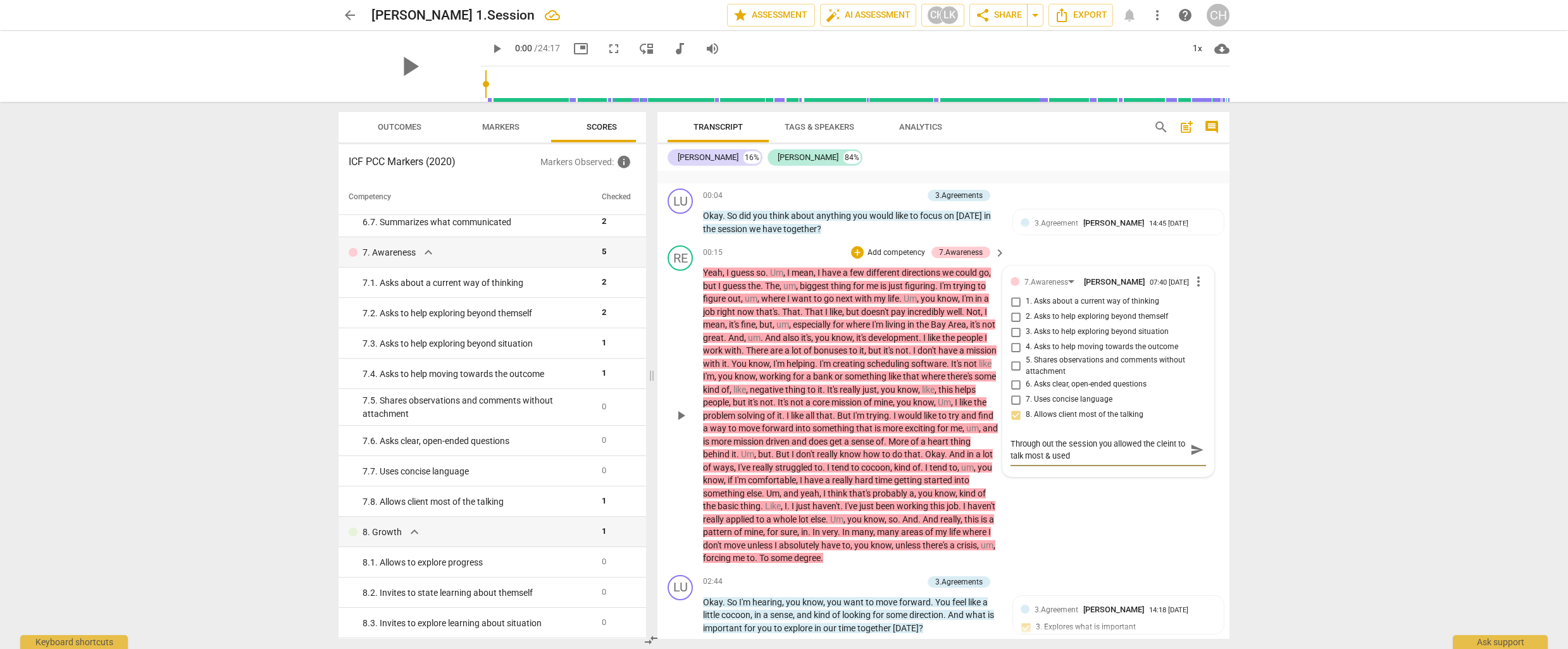
type textarea "Through out the session you allowed the cleint to talk most & used"
type textarea "Through out the session you allowed the cleint to talk most & used c"
type textarea "Through out the session you allowed the cleint to talk most & used co"
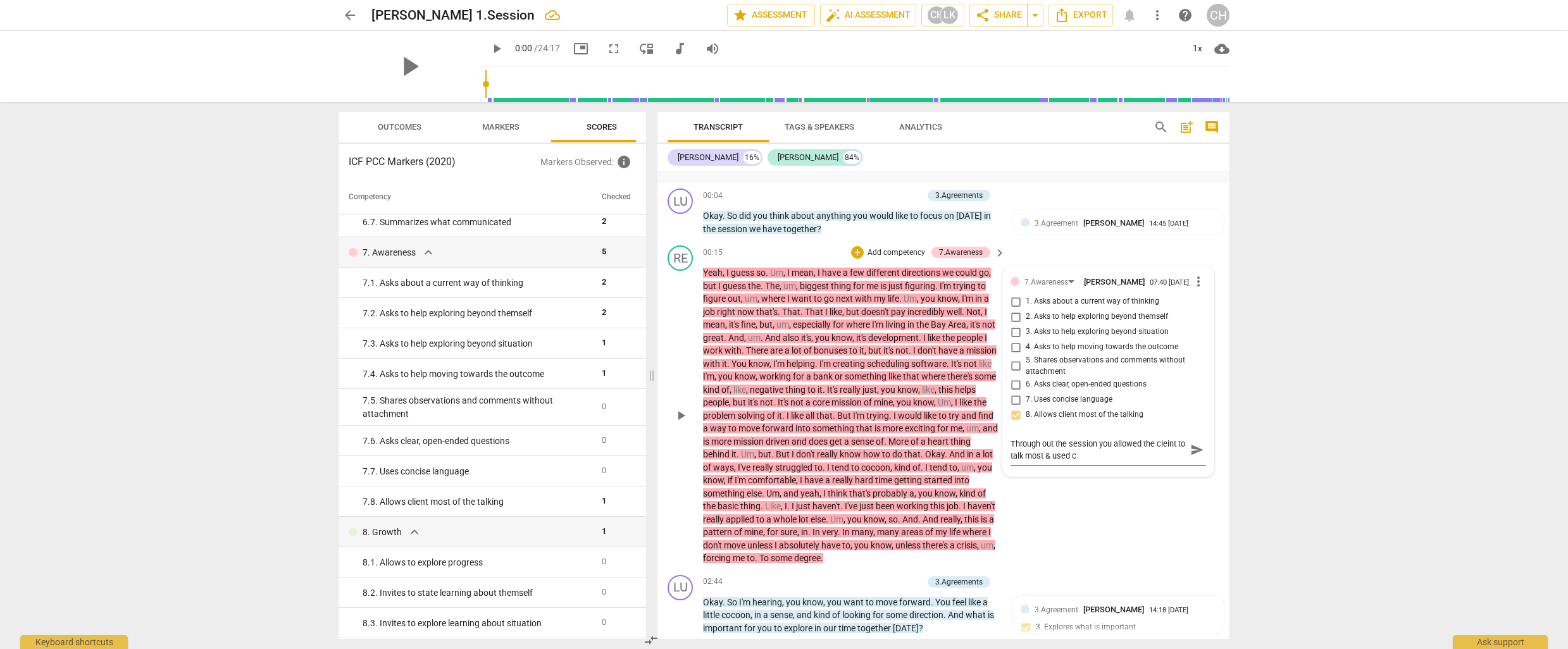
type textarea "Through out the session you allowed the cleint to talk most & used co"
type textarea "Through out the session you allowed the cleint to talk most & used con"
type textarea "Through out the session you allowed the cleint to talk most & used conc"
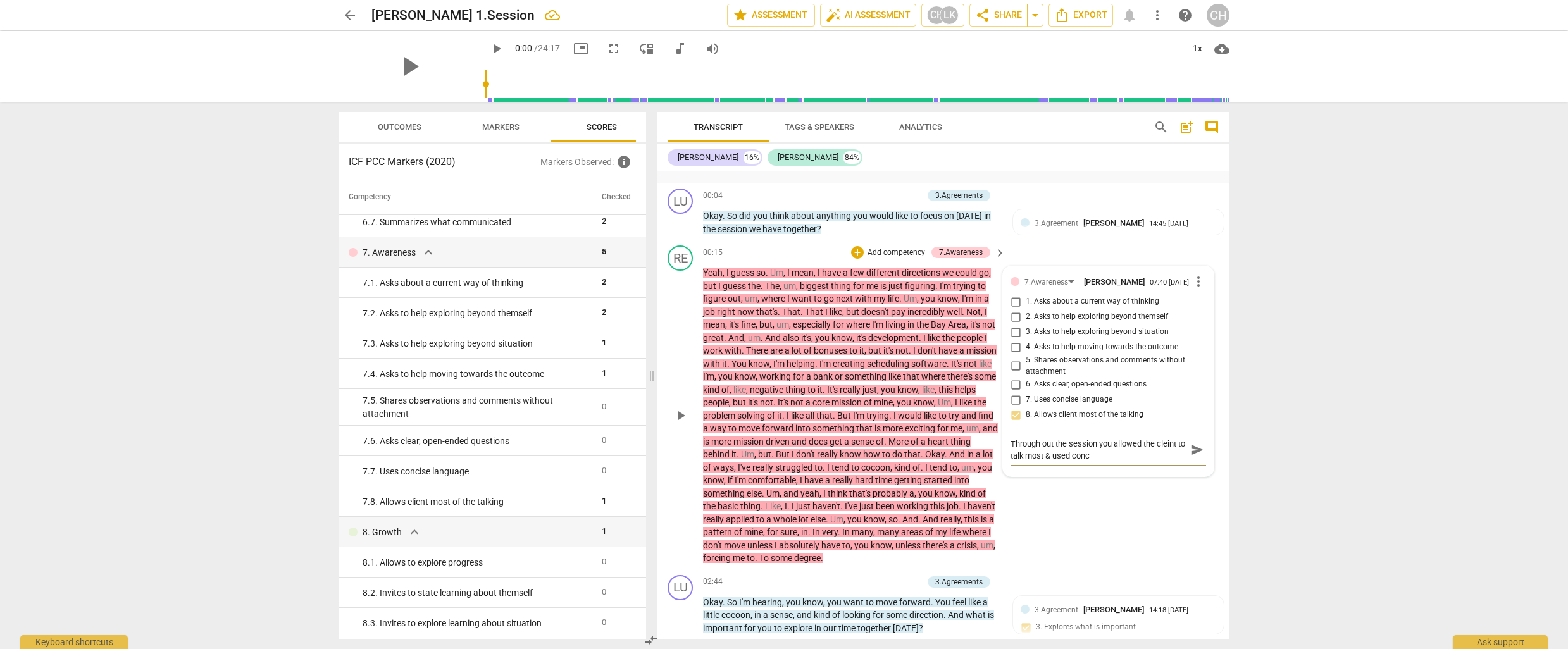
type textarea "Through out the session you allowed the cleint to talk most & used conci"
type textarea "Through out the session you allowed the cleint to talk most & used concis"
type textarea "Through out the session you allowed the cleint to talk most & used concise"
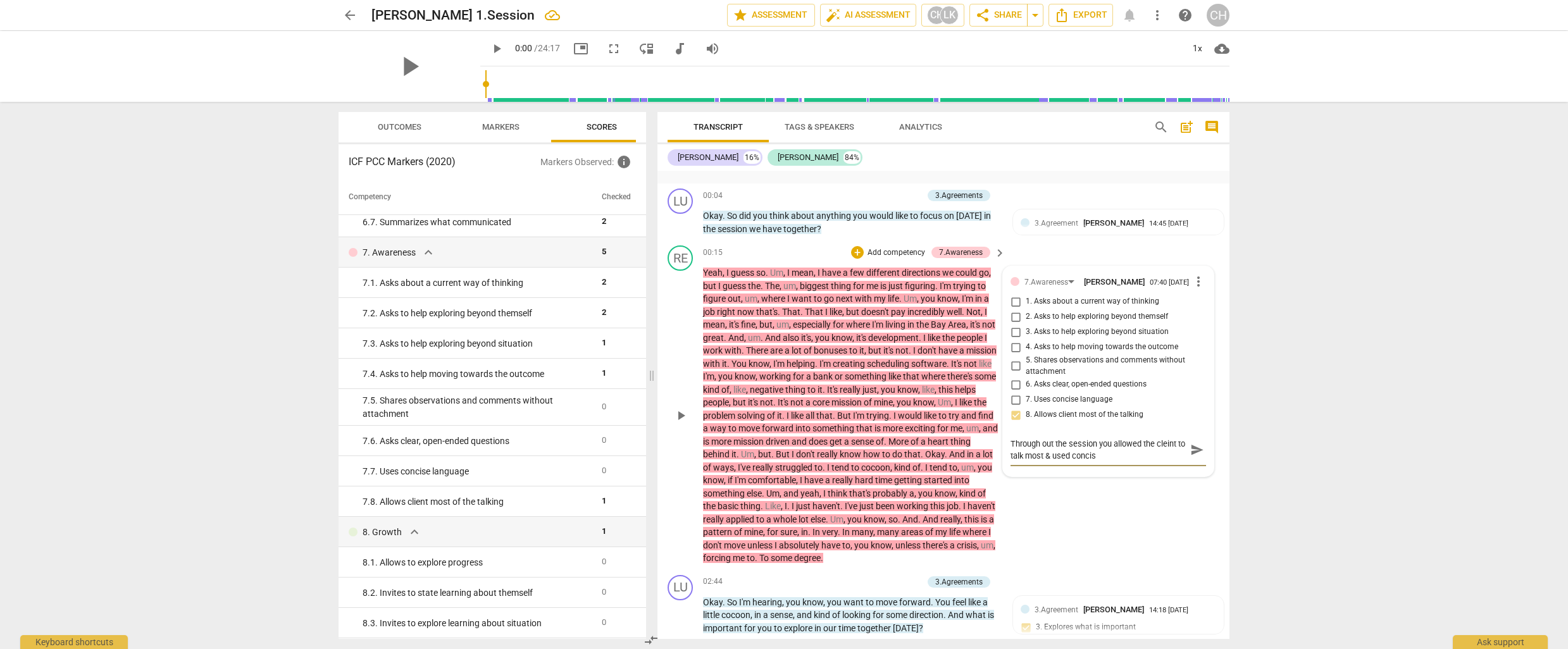
type textarea "Through out the session you allowed the cleint to talk most & used concise"
type textarea "Through out the session you allowed the cleint to talk most & used concise l"
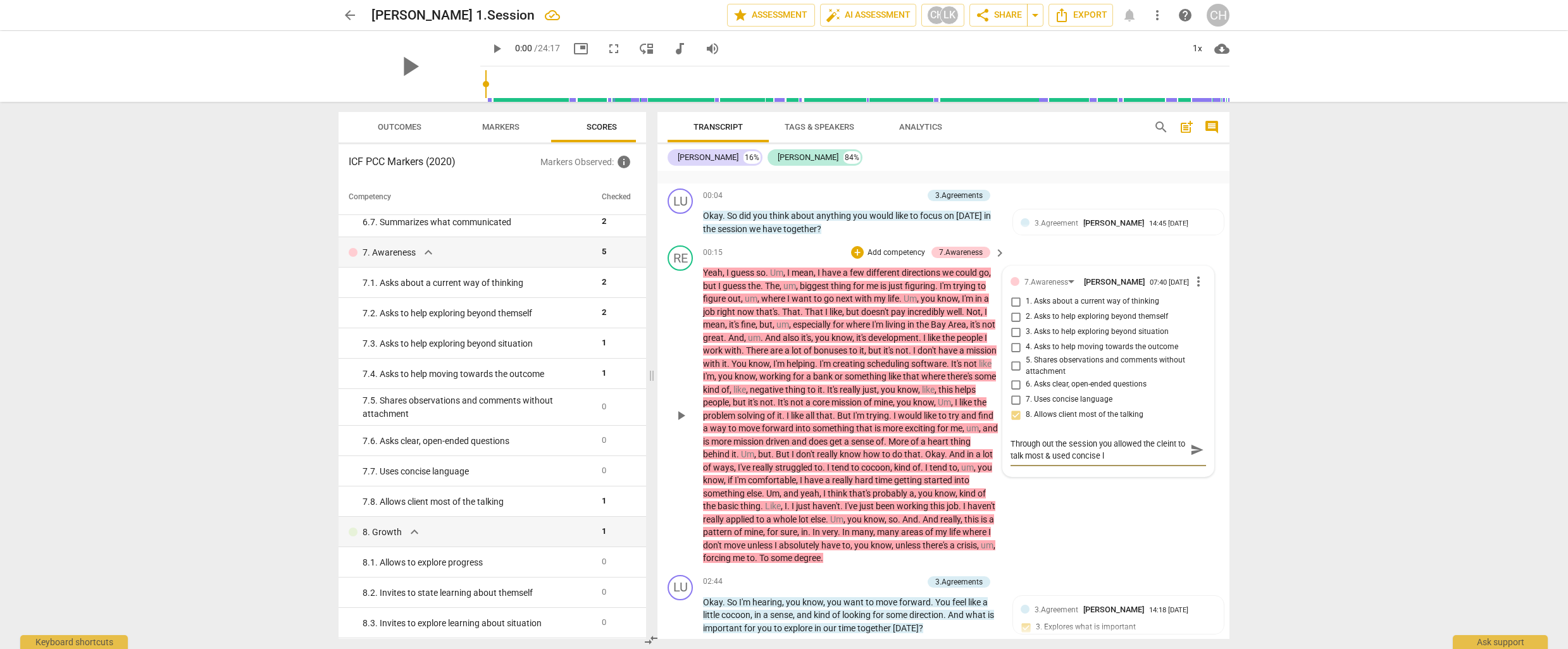
type textarea "Through out the session you allowed the cleint to talk most & used concise la"
type textarea "Through out the session you allowed the cleint to talk most & used concise lan"
type textarea "Through out the session you allowed the cleint to talk most & used concise lang"
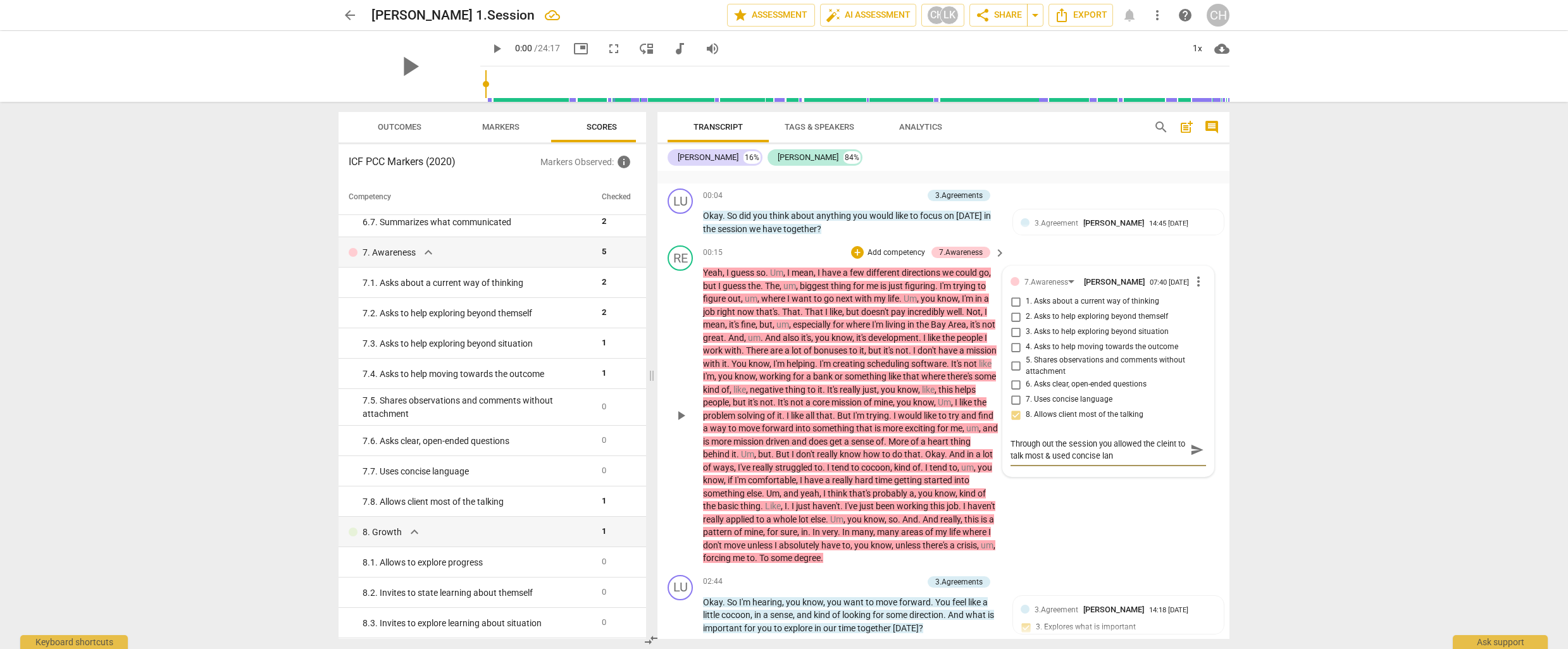
type textarea "Through out the session you allowed the cleint to talk most & used concise lang"
type textarea "Through out the session you allowed the cleint to talk most & used concise langu"
type textarea "Through out the session you allowed the cleint to talk most & used concise lang…"
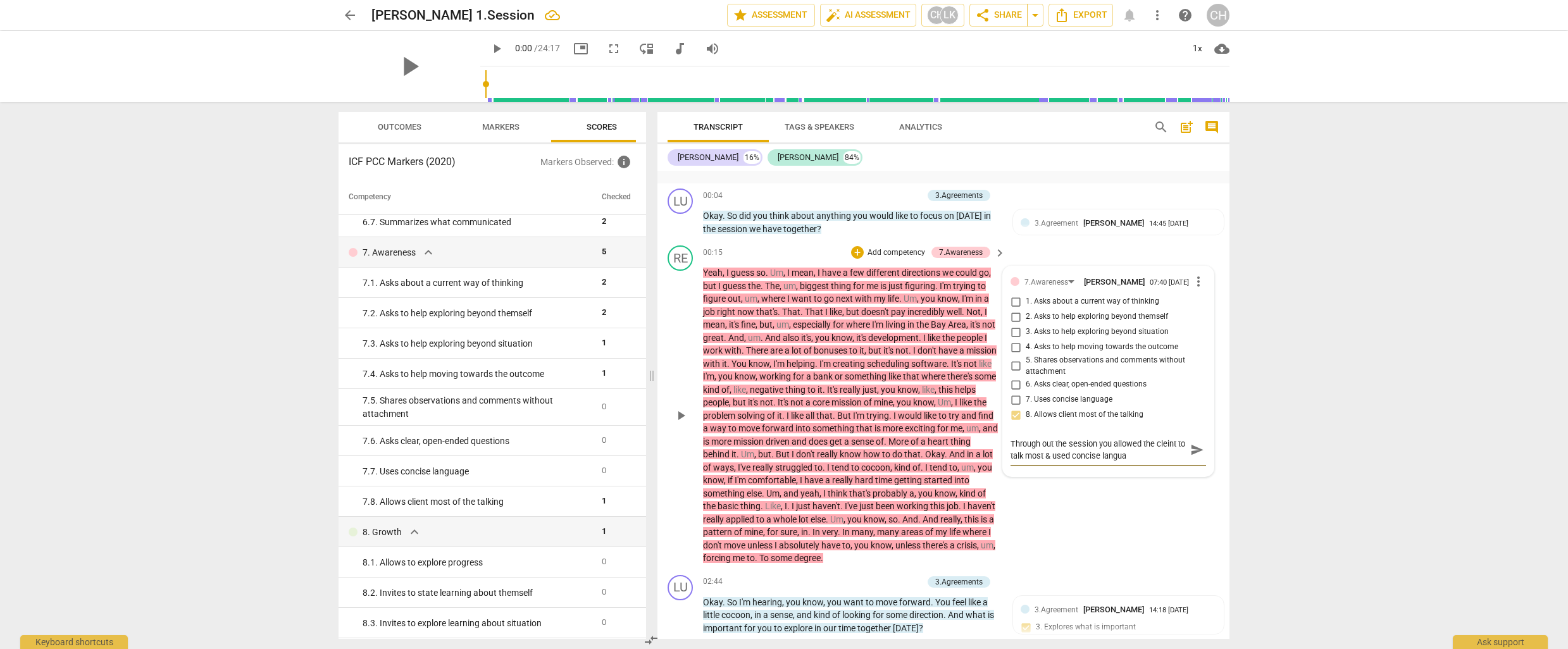
type textarea "Through out the session you allowed the cleint to talk most & used concise lang…"
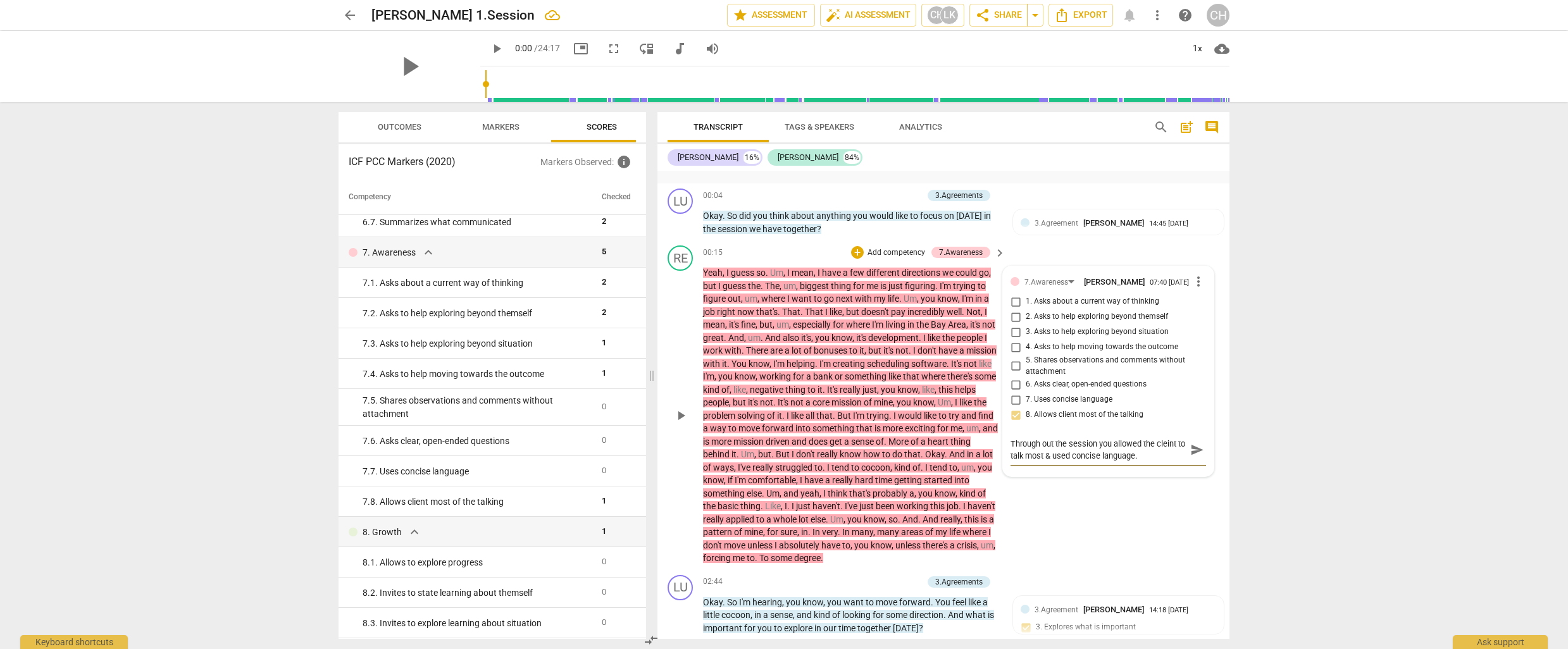
type textarea "Through out the session you allowed the cleint to talk most & used concise lang…"
click at [1013, 404] on input "7. Uses concise language" at bounding box center [1015, 400] width 20 height 15
checkbox input "true"
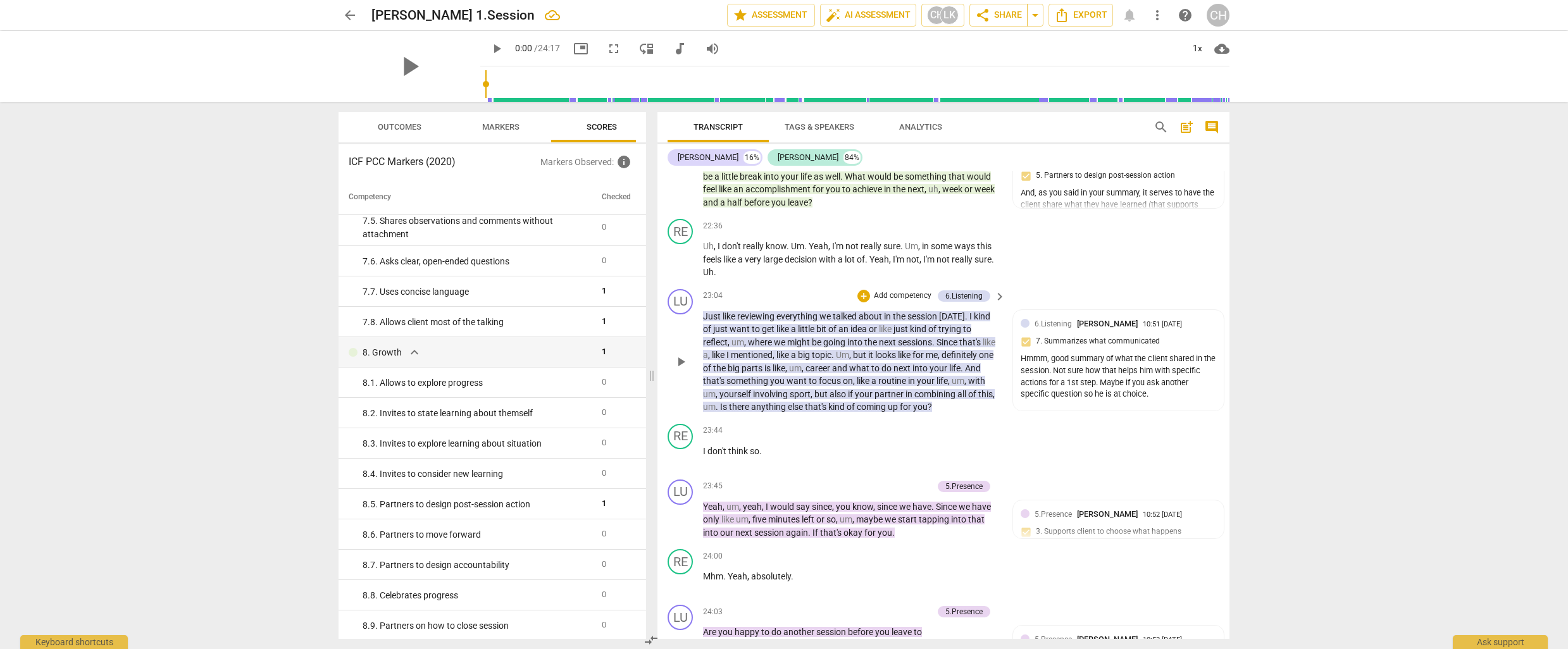
scroll to position [4367, 0]
click at [890, 289] on p "Add competency" at bounding box center [903, 294] width 60 height 11
click at [943, 310] on b "6.Listening" at bounding box center [944, 310] width 38 height 15
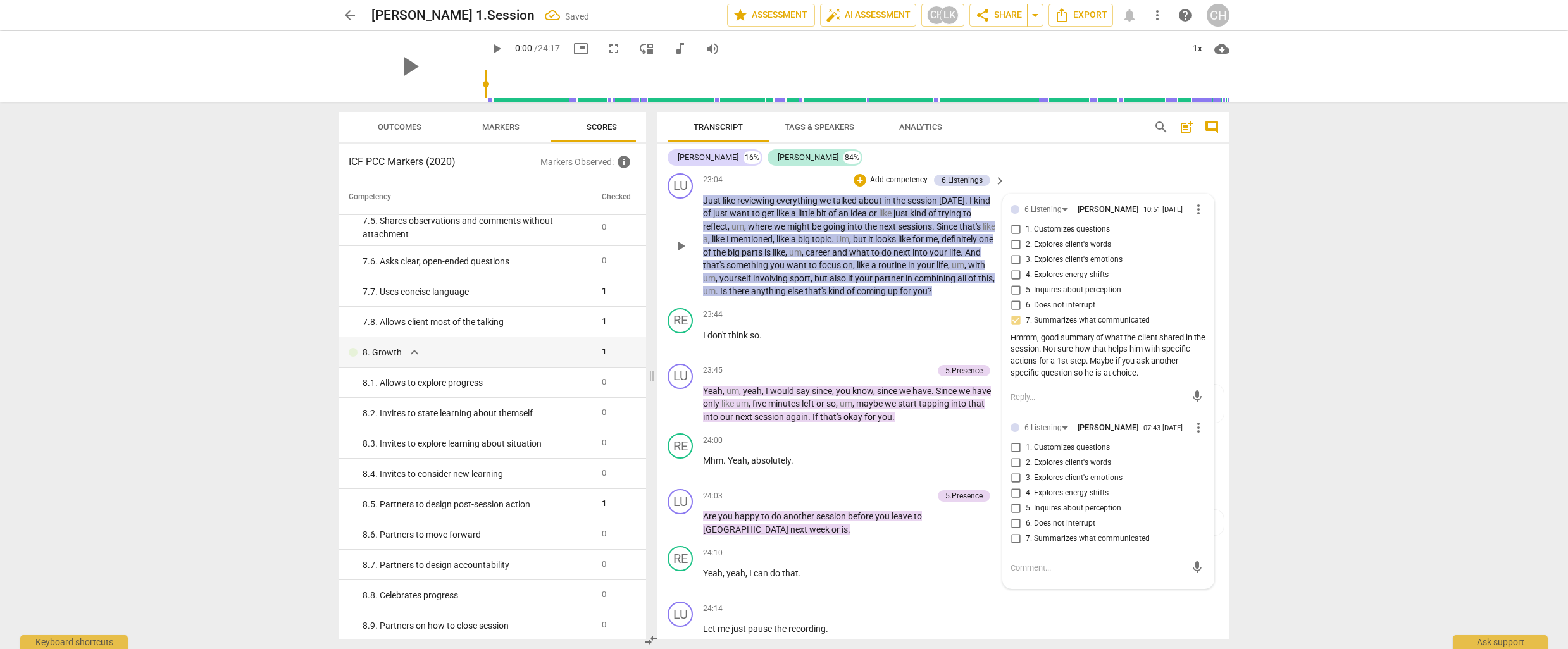
scroll to position [4486, 0]
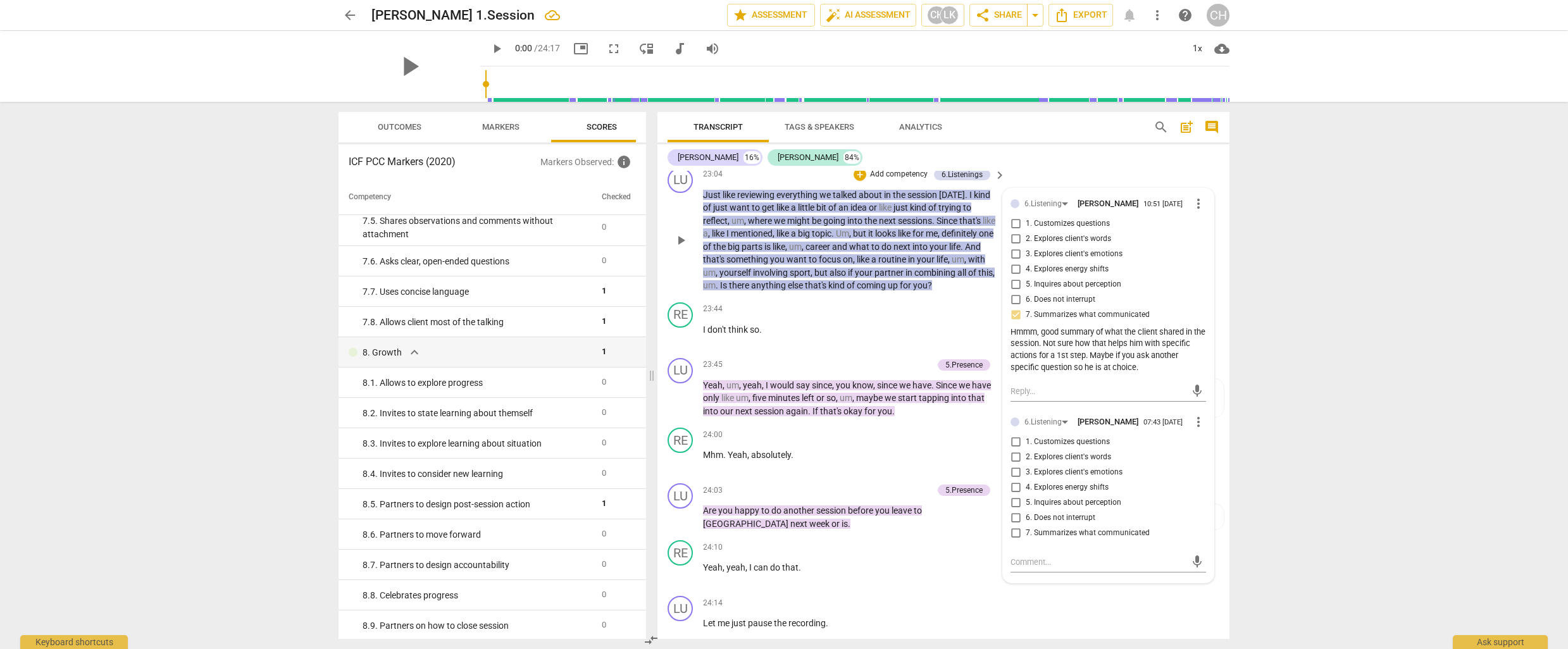
click at [1198, 419] on span "more_vert" at bounding box center [1198, 422] width 15 height 15
click at [1203, 448] on li "Delete" at bounding box center [1209, 445] width 44 height 24
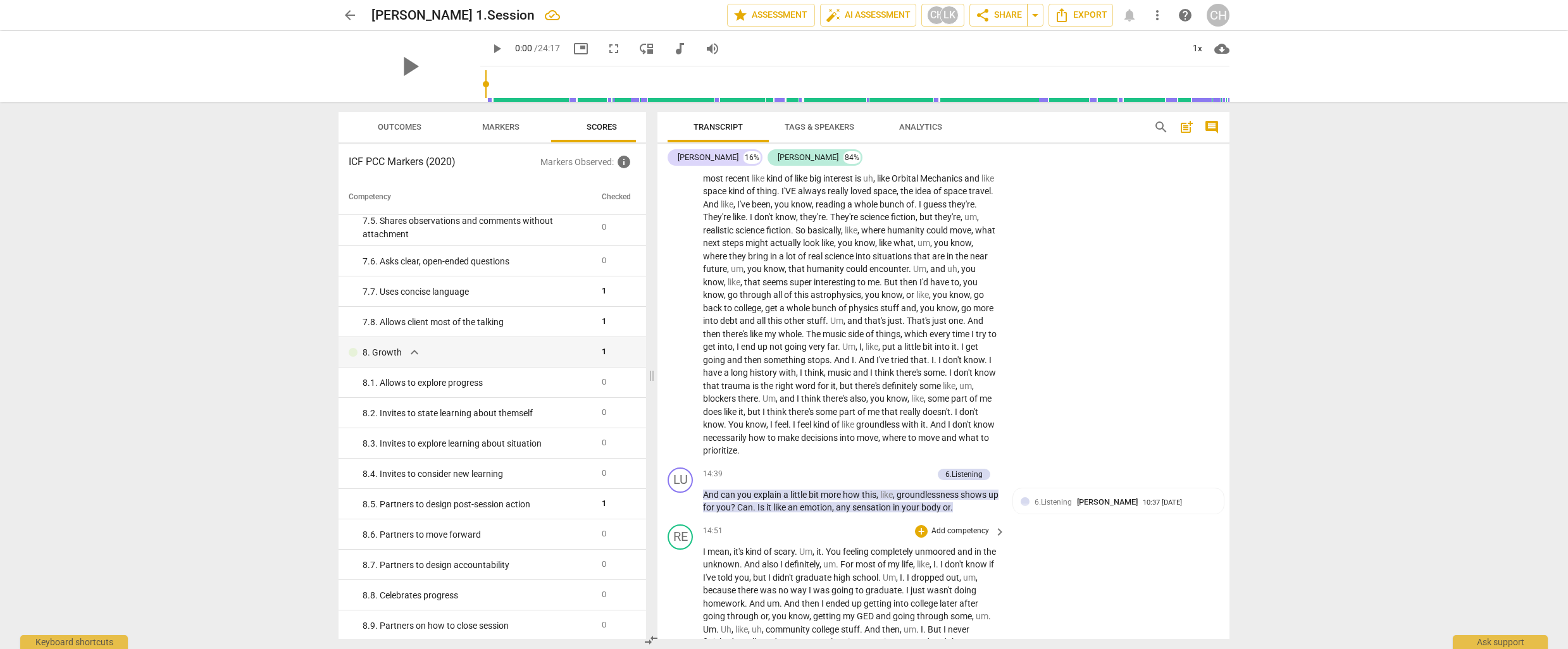
scroll to position [2794, 0]
